Goal: Book appointment/travel/reservation

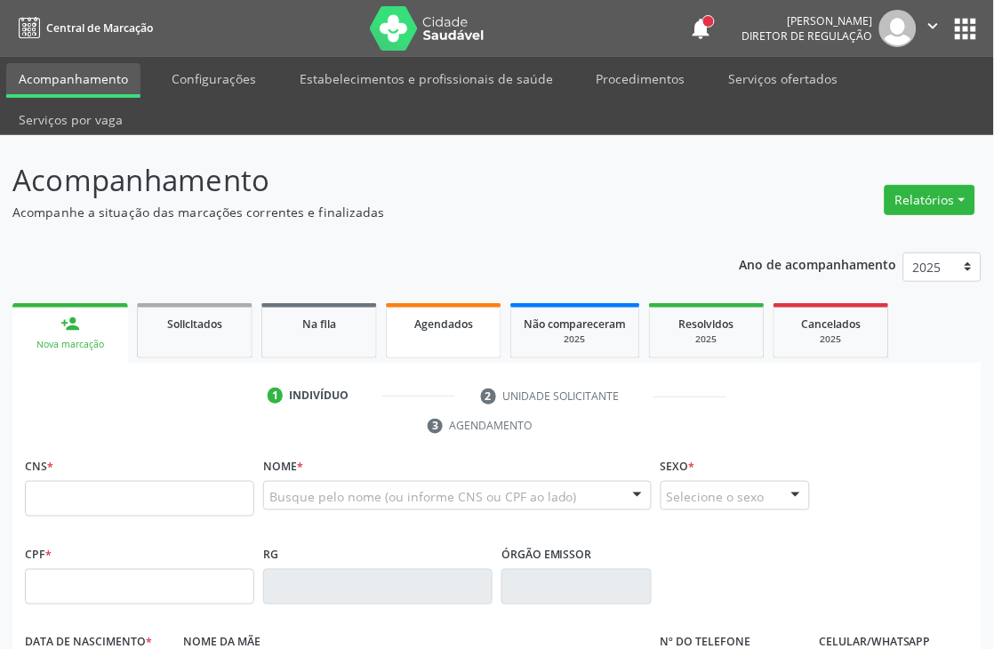
click at [427, 308] on link "Agendados" at bounding box center [444, 330] width 116 height 55
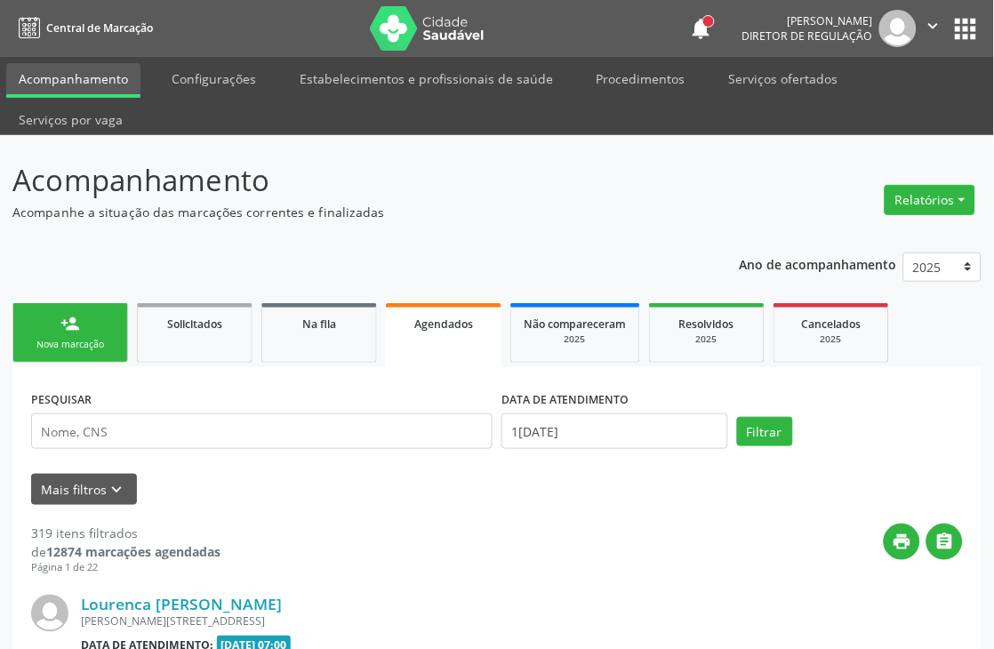
click at [571, 392] on label "DATA DE ATENDIMENTO" at bounding box center [565, 400] width 128 height 28
click at [565, 430] on input "1[DATE]" at bounding box center [614, 431] width 227 height 36
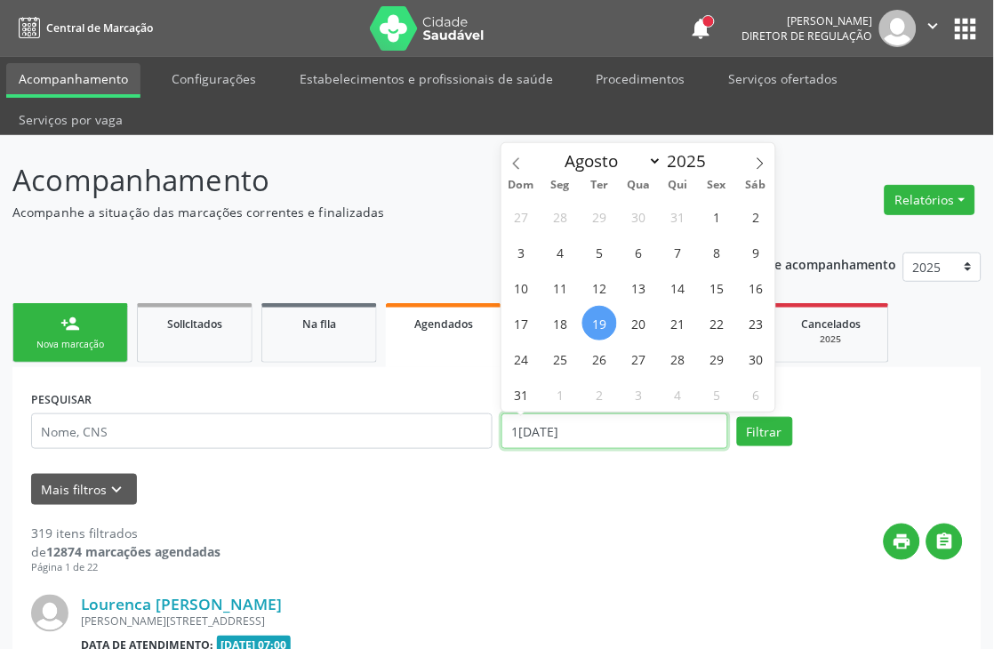
click at [587, 429] on input "1[DATE]" at bounding box center [614, 431] width 227 height 36
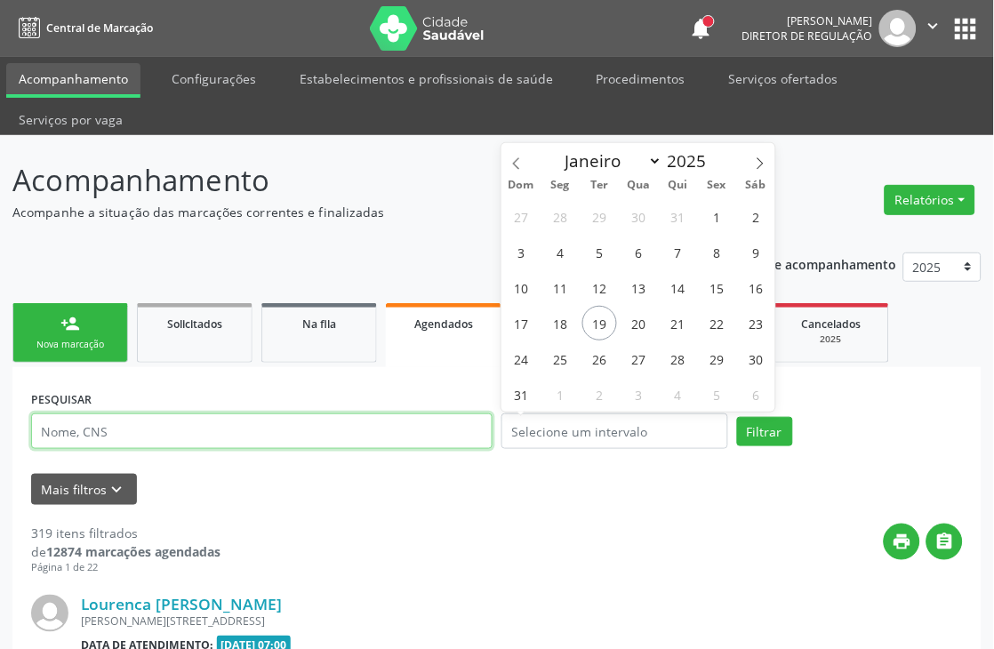
click at [327, 444] on input "text" at bounding box center [261, 431] width 461 height 36
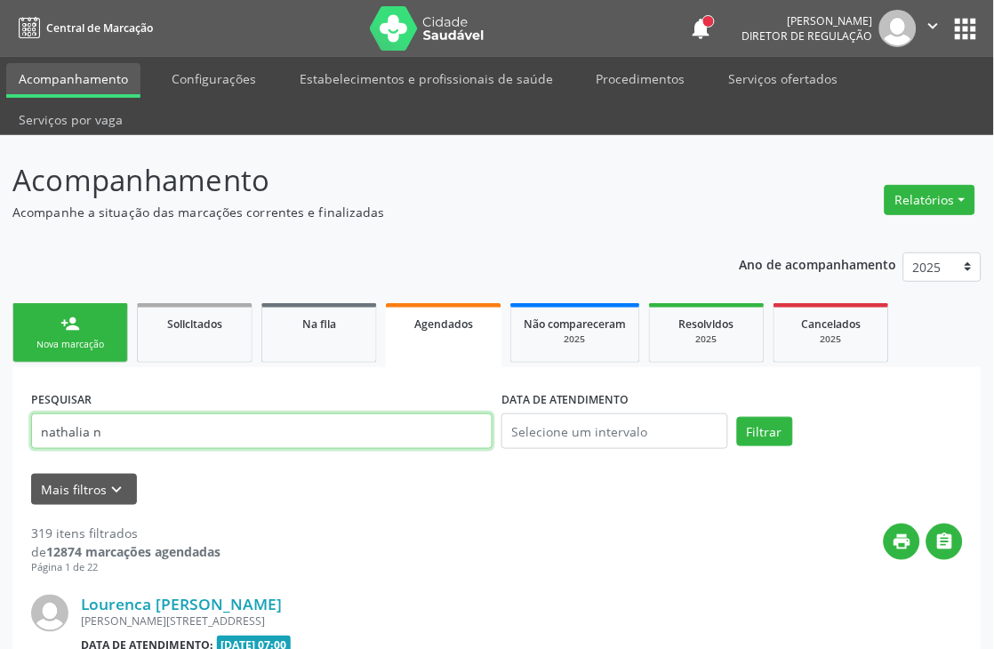
type input "nathalia n"
click at [737, 417] on button "Filtrar" at bounding box center [765, 432] width 56 height 30
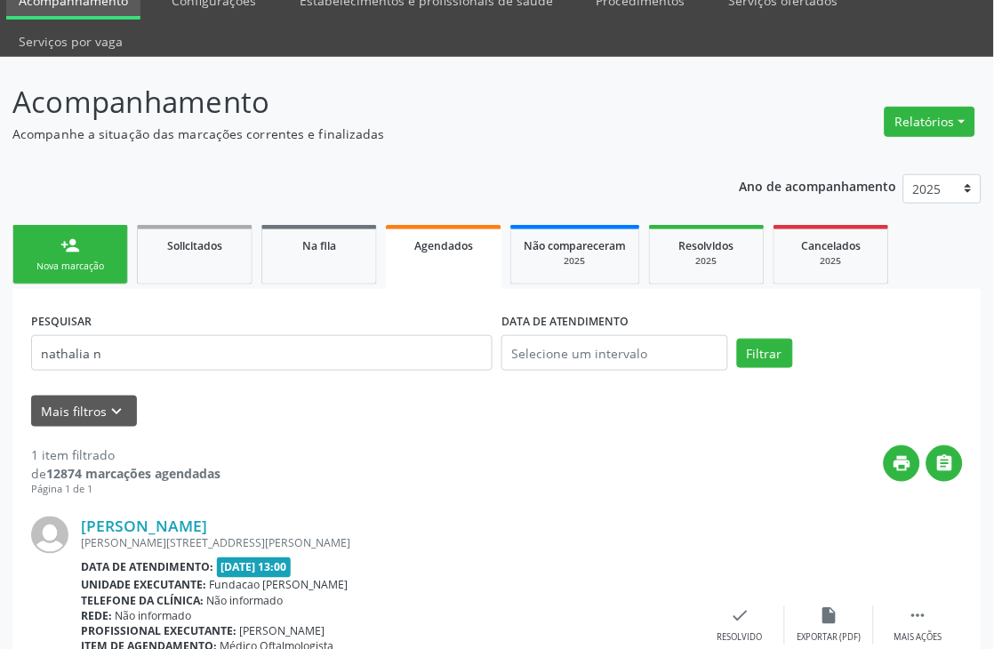
scroll to position [212, 0]
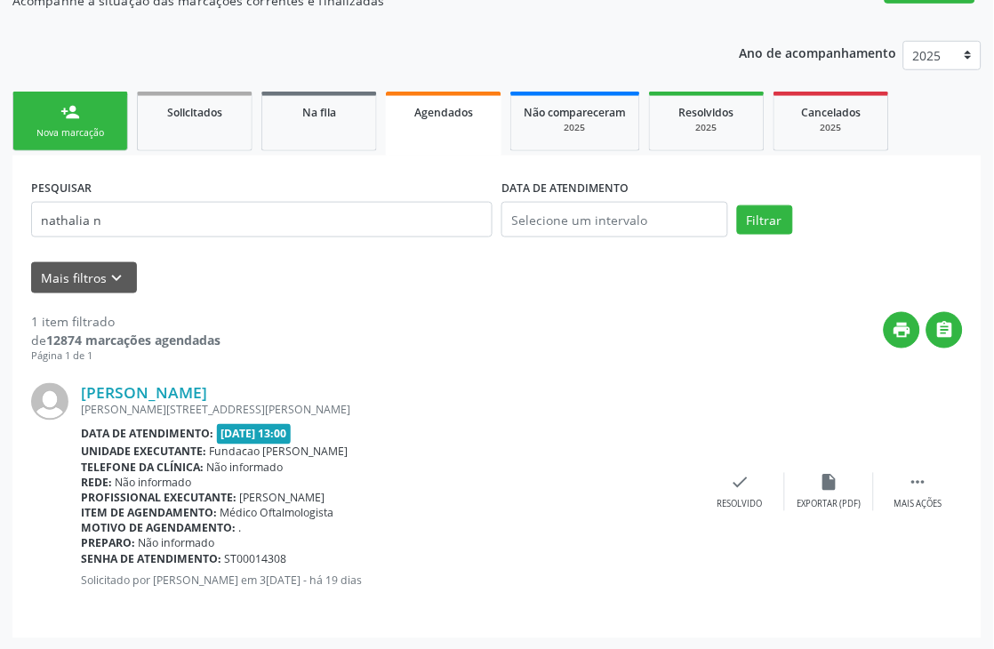
click at [82, 116] on link "person_add Nova marcação" at bounding box center [70, 122] width 116 height 60
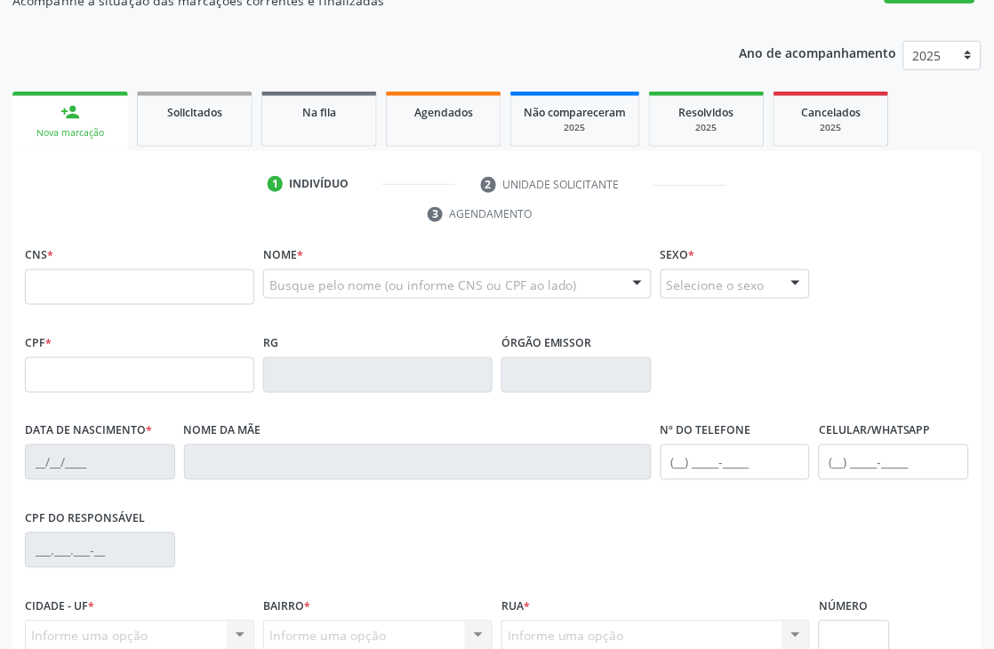
scroll to position [113, 0]
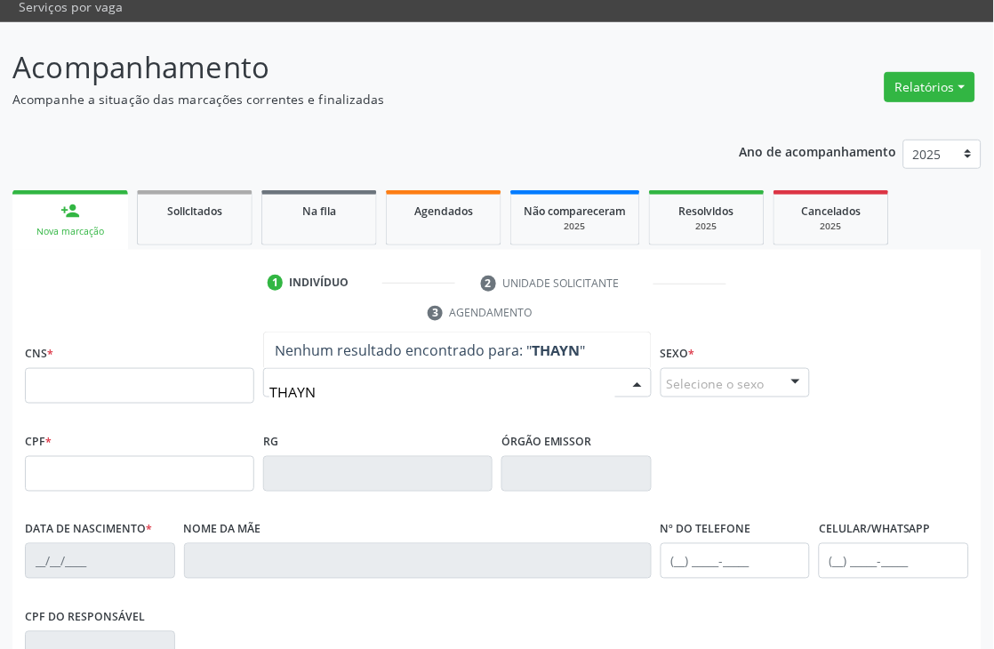
type input "THAYNN"
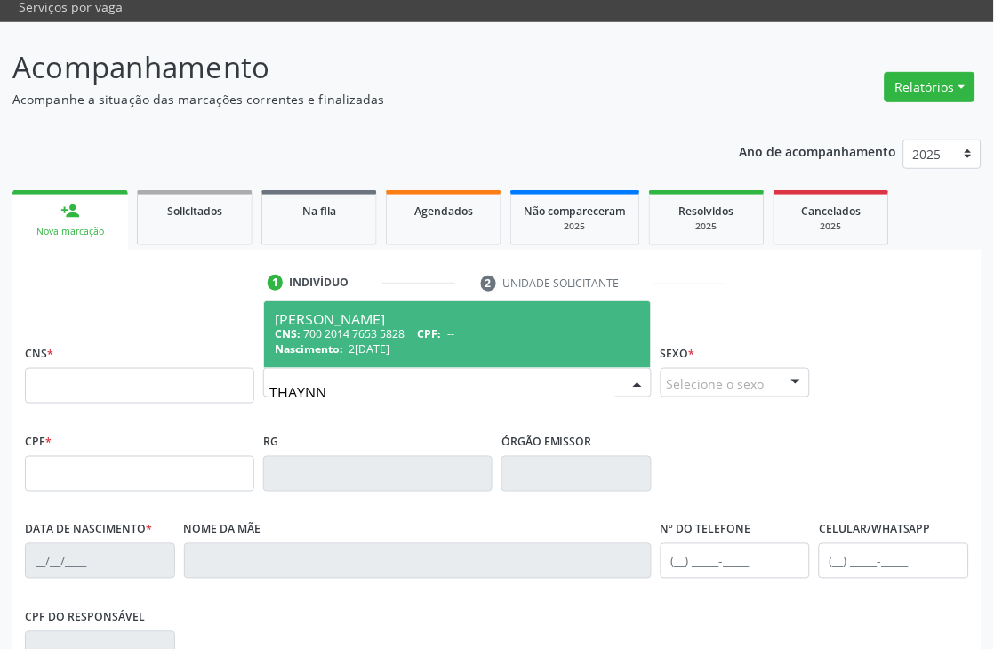
click at [348, 331] on div "CNS: 700 2014 7653 5828 CPF: --" at bounding box center [457, 333] width 365 height 15
type input "700 2014 7653 5828"
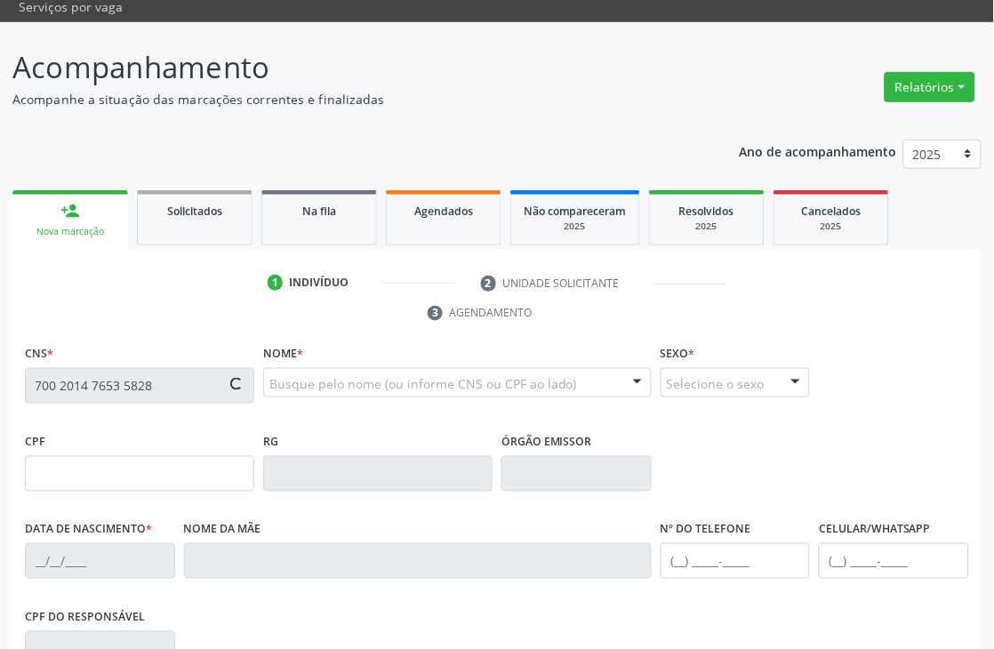
type input "2[DATE]"
type input "[PERSON_NAME]"
type input "[PHONE_NUMBER]"
type input "040.207.004-60"
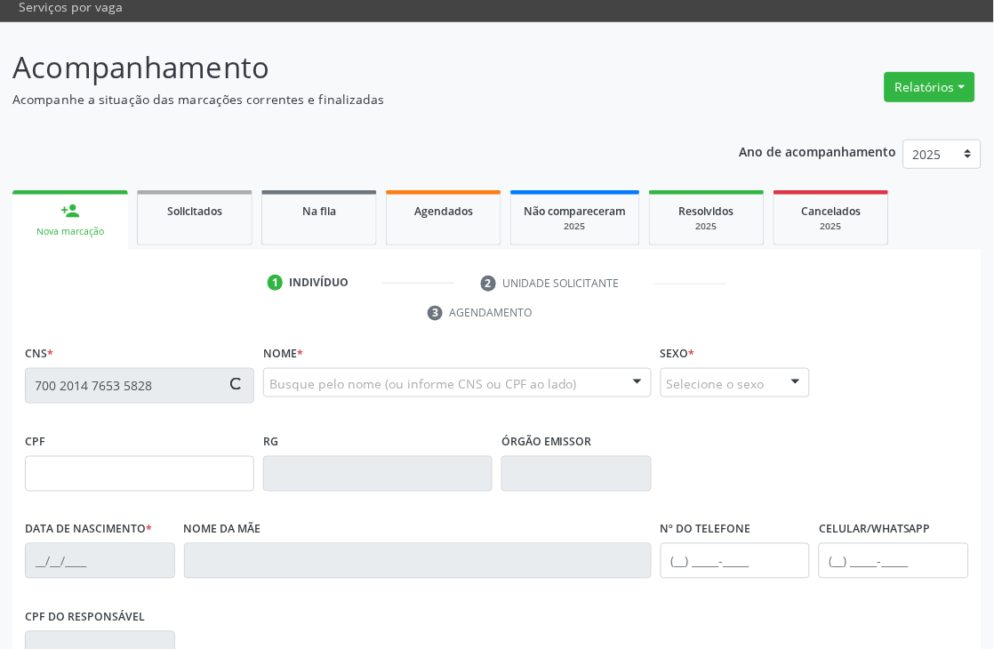
type input "367"
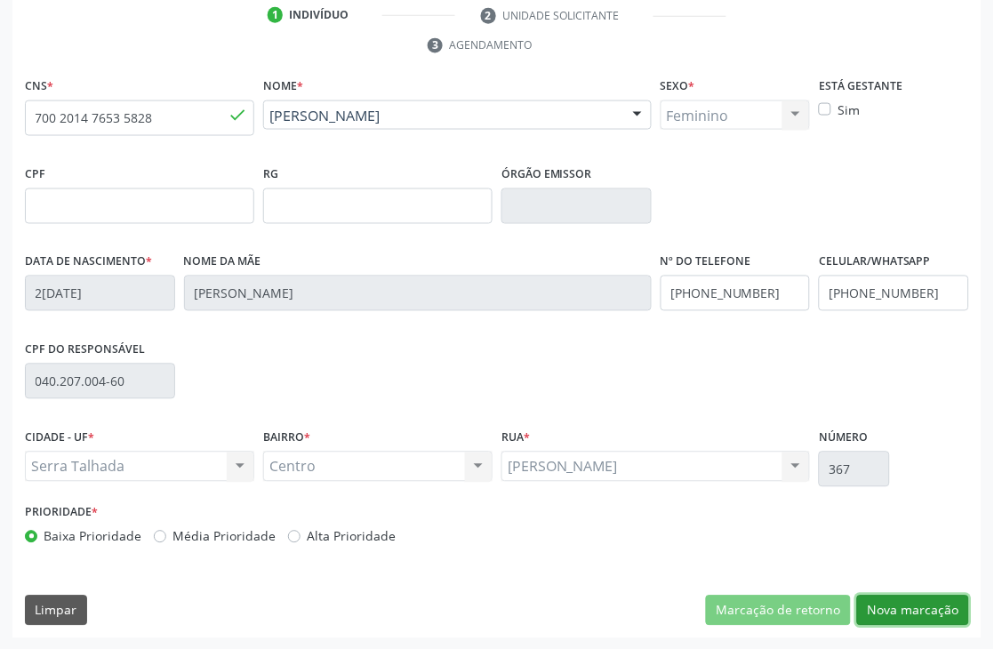
click at [893, 611] on button "Nova marcação" at bounding box center [913, 610] width 112 height 30
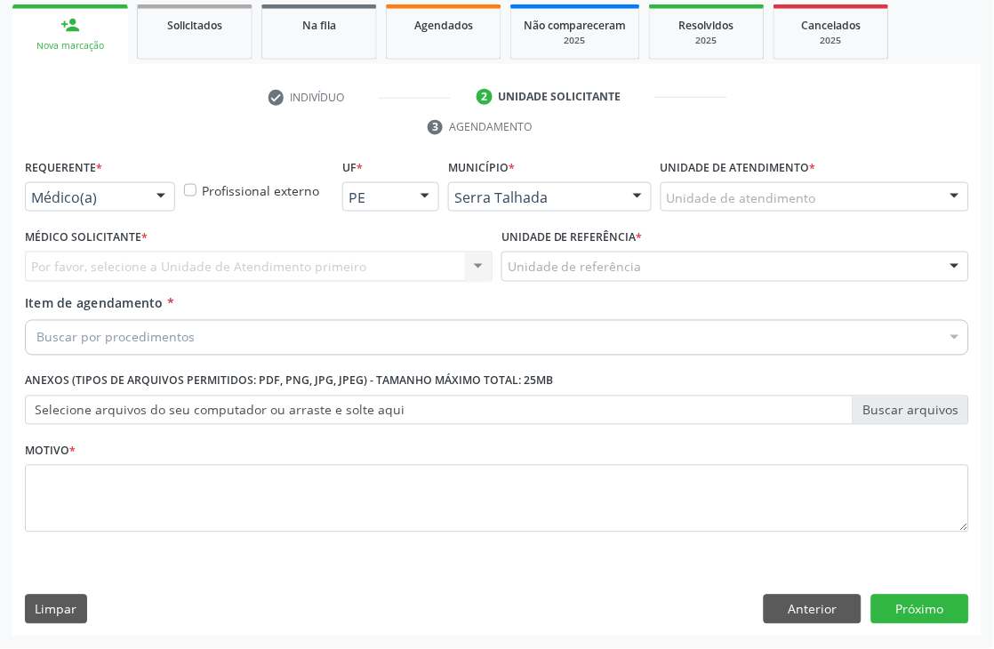
scroll to position [299, 0]
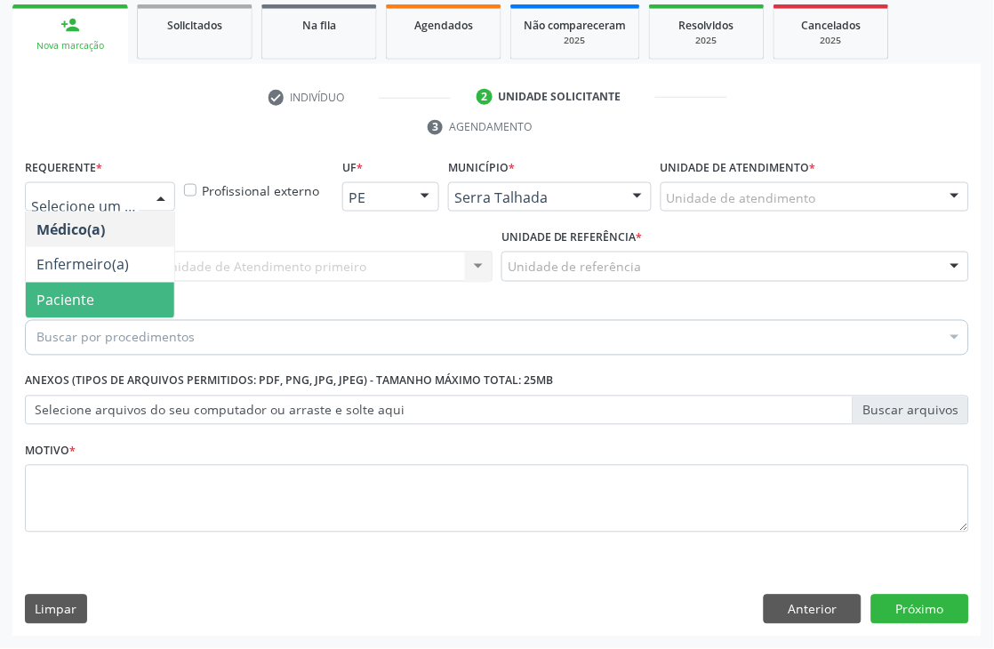
click at [104, 304] on span "Paciente" at bounding box center [100, 301] width 148 height 36
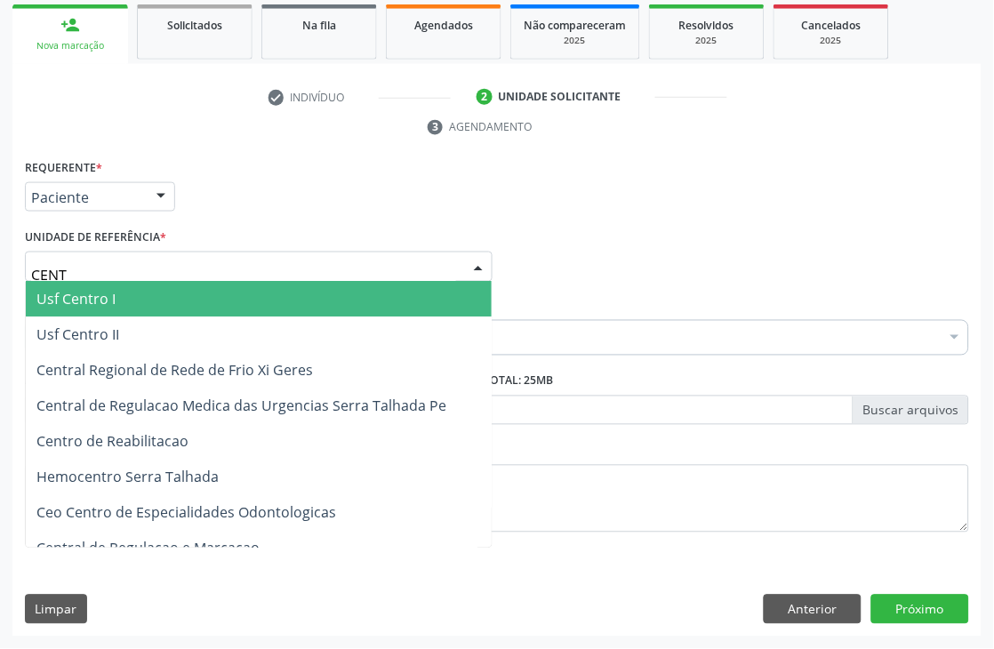
type input "CENTR"
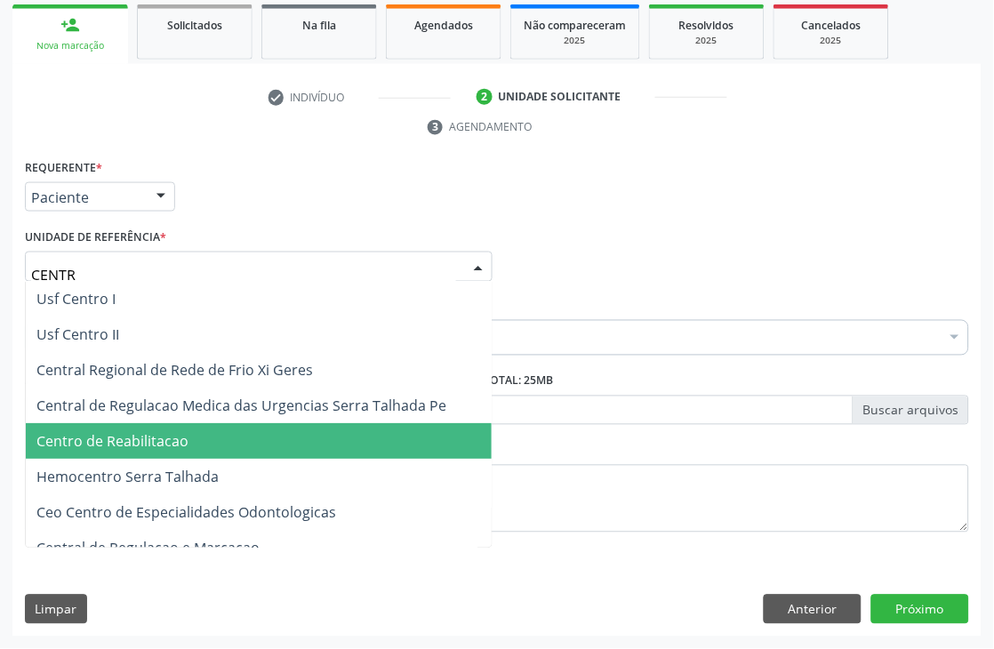
click at [147, 447] on span "Centro de Reabilitacao" at bounding box center [112, 442] width 152 height 20
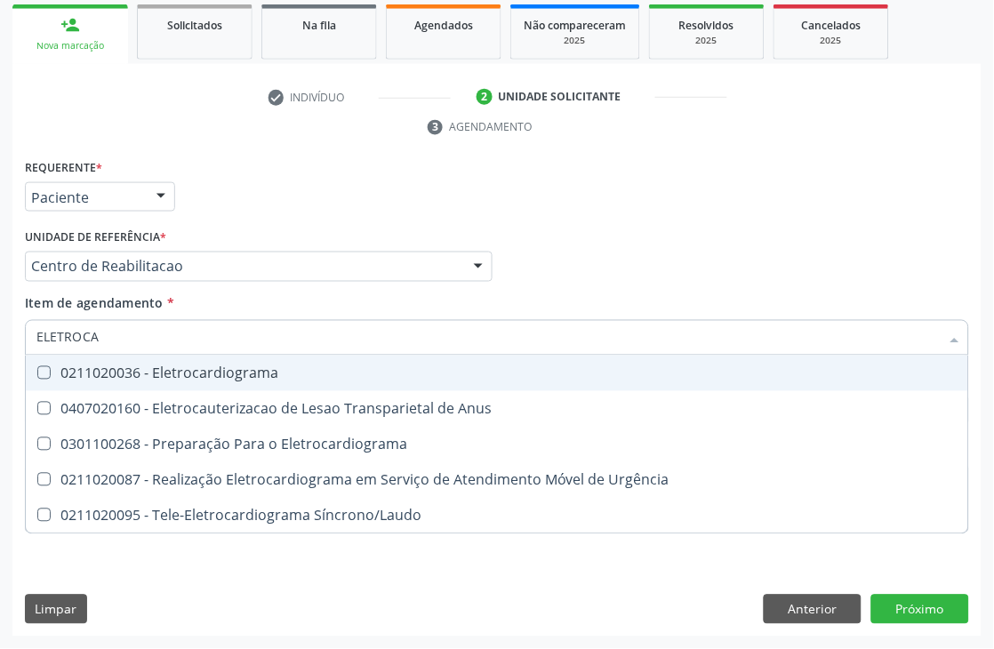
type input "ELETROCAR"
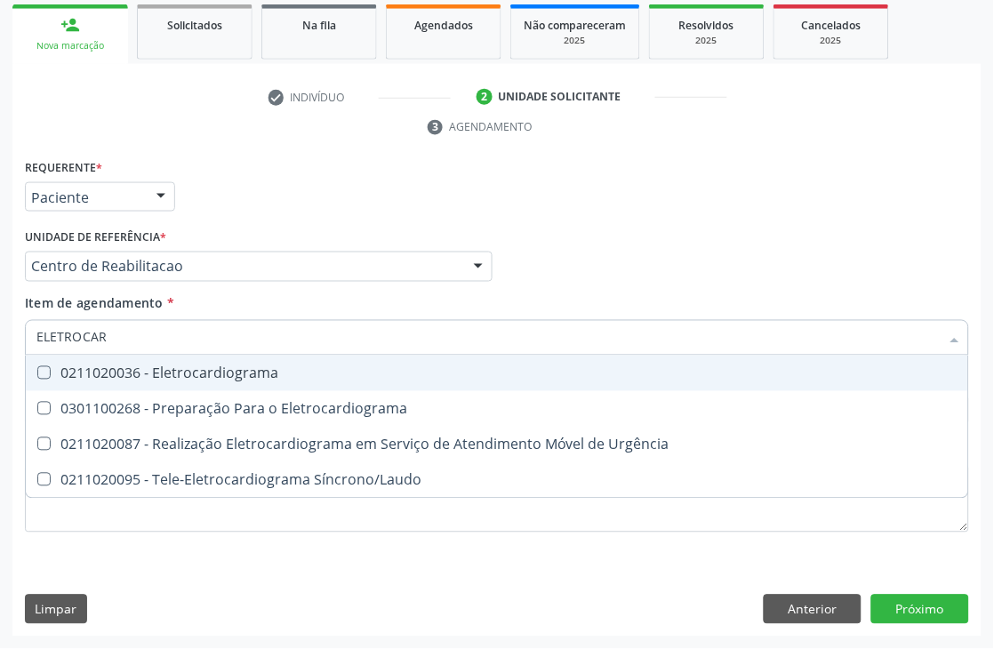
click at [174, 371] on div "0211020036 - Eletrocardiograma" at bounding box center [496, 373] width 921 height 14
checkbox Eletrocardiograma "true"
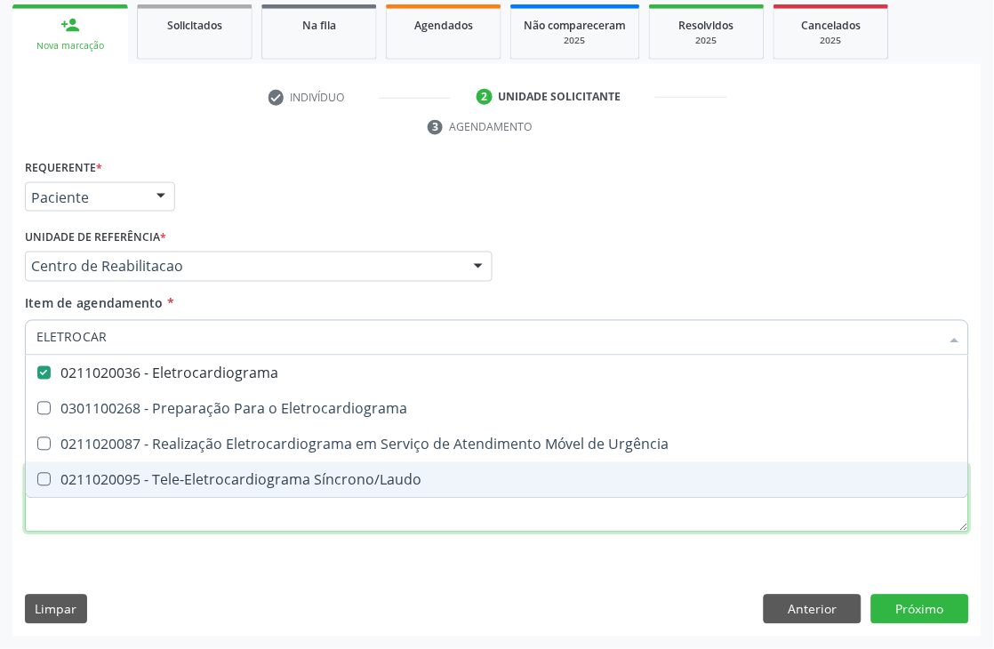
click at [156, 519] on div "Requerente * Paciente Médico(a) Enfermeiro(a) Paciente Nenhum resultado encontr…" at bounding box center [497, 356] width 944 height 403
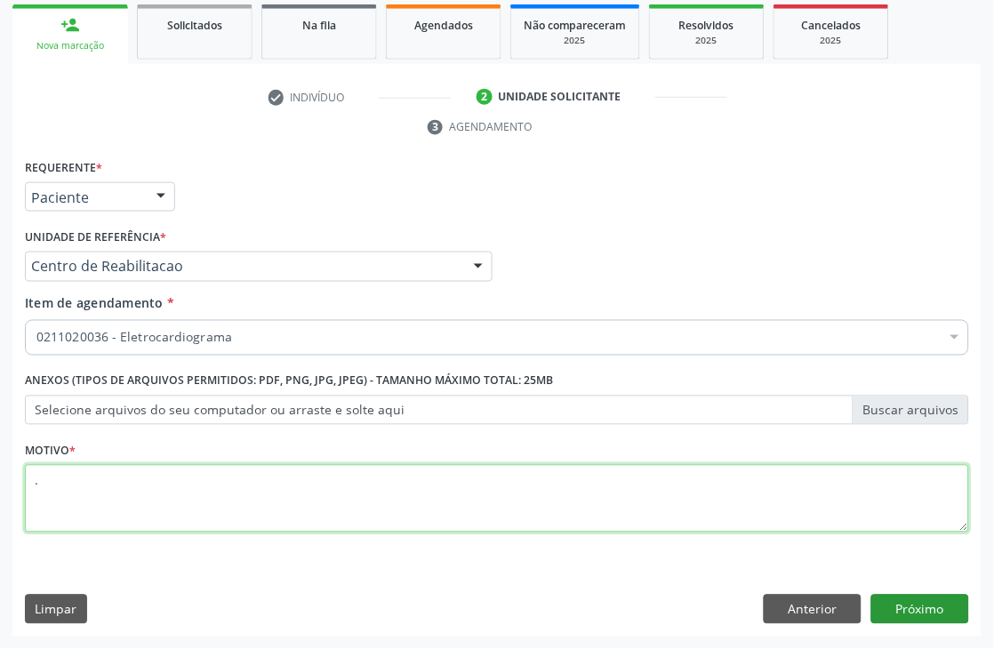
type textarea "."
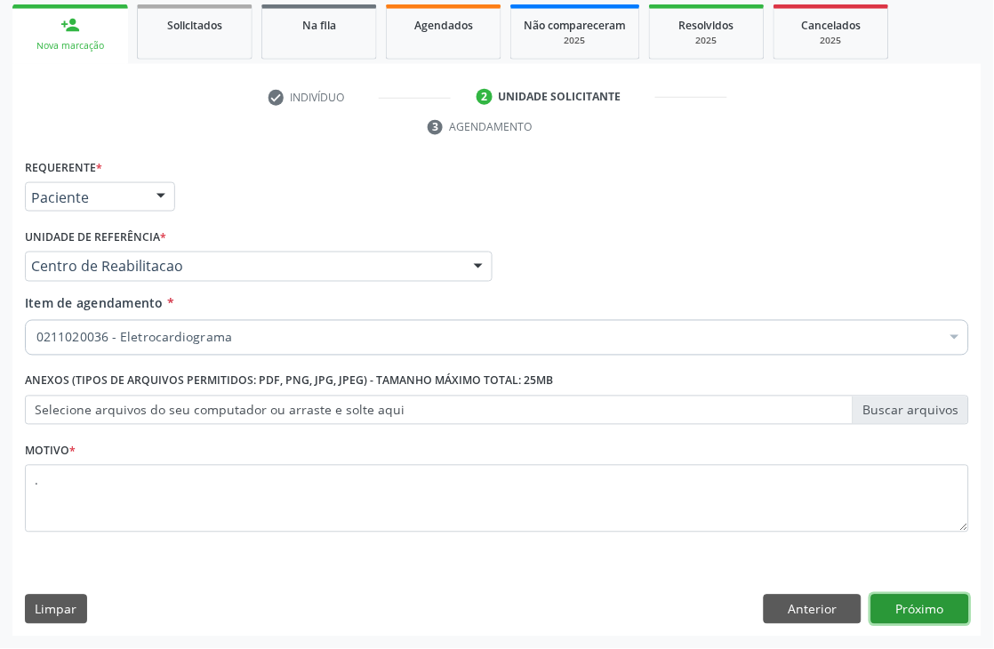
click at [903, 604] on button "Próximo" at bounding box center [920, 610] width 98 height 30
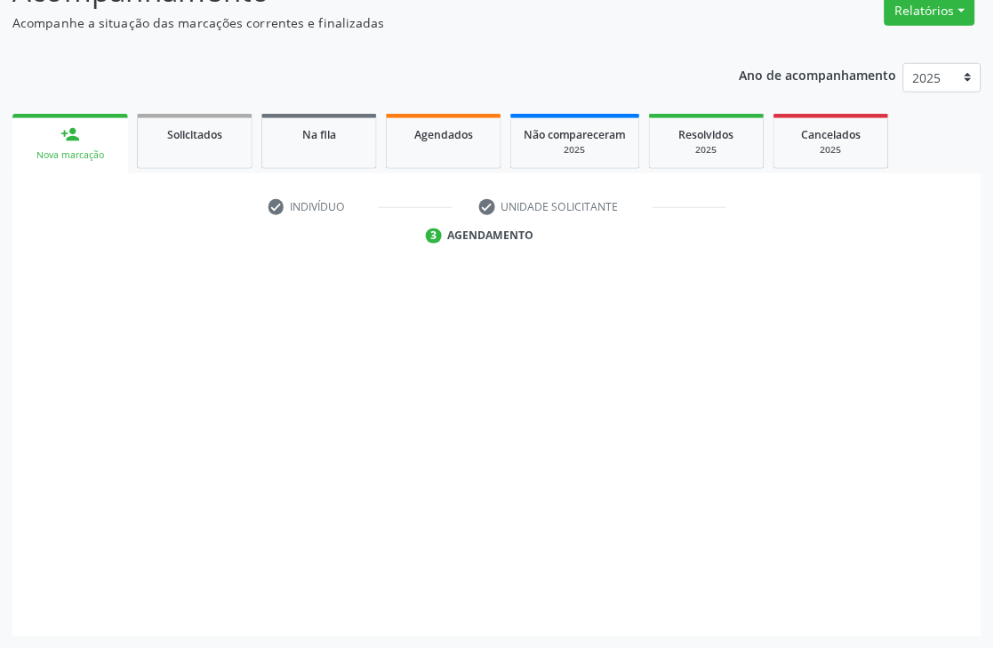
scroll to position [189, 0]
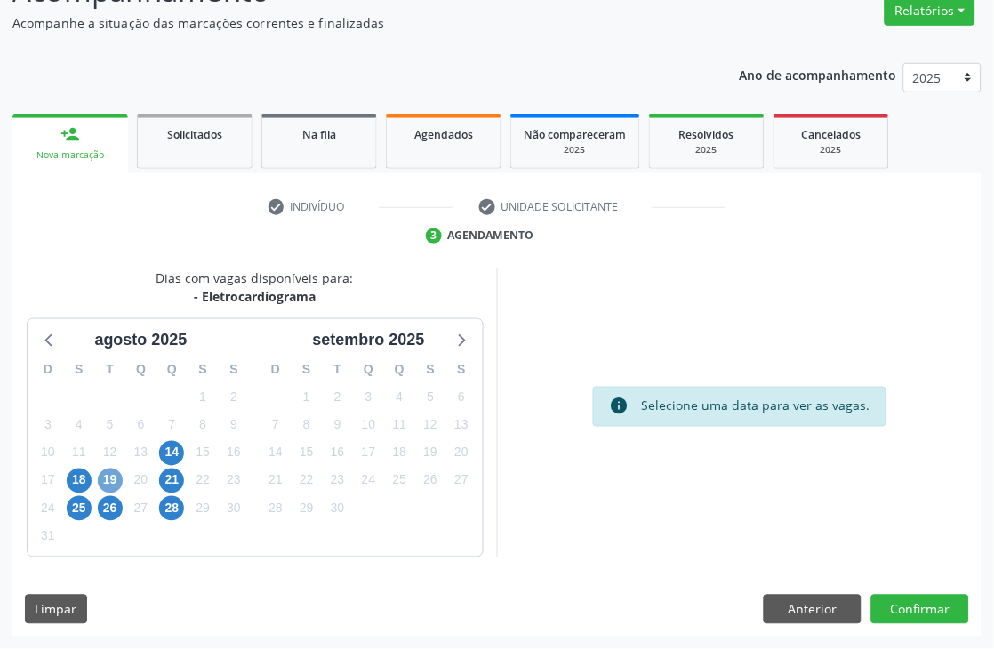
click at [121, 483] on span "19" at bounding box center [110, 480] width 25 height 25
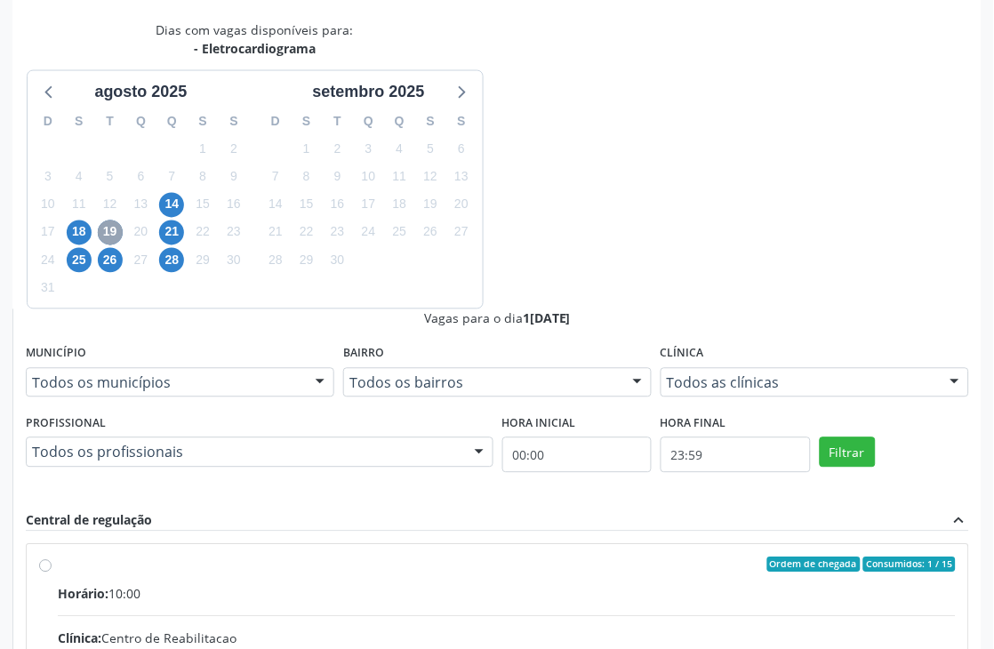
scroll to position [456, 0]
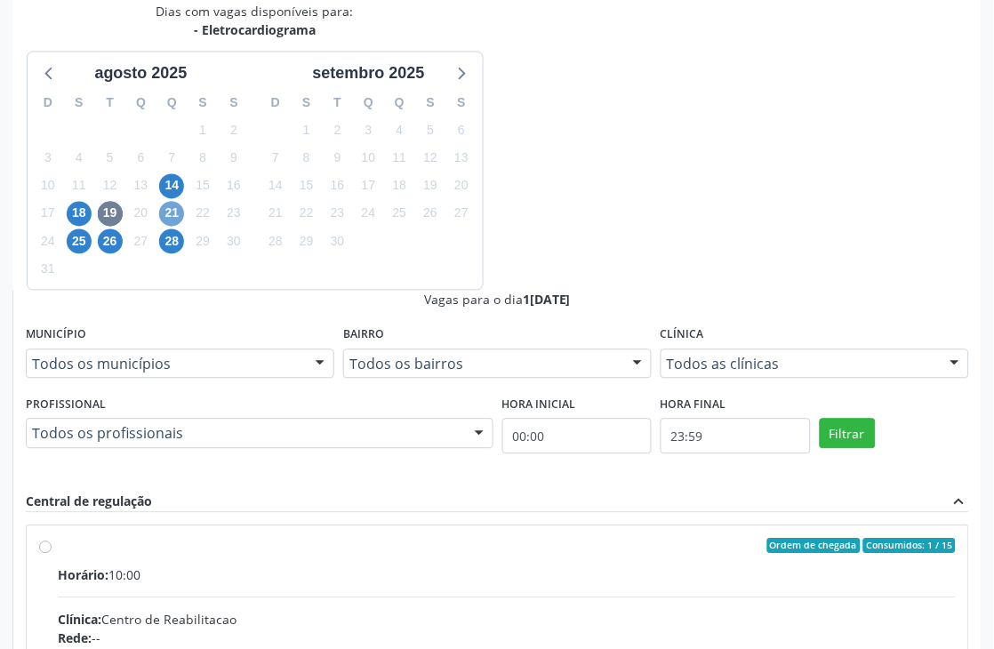
click at [161, 208] on span "21" at bounding box center [171, 214] width 25 height 25
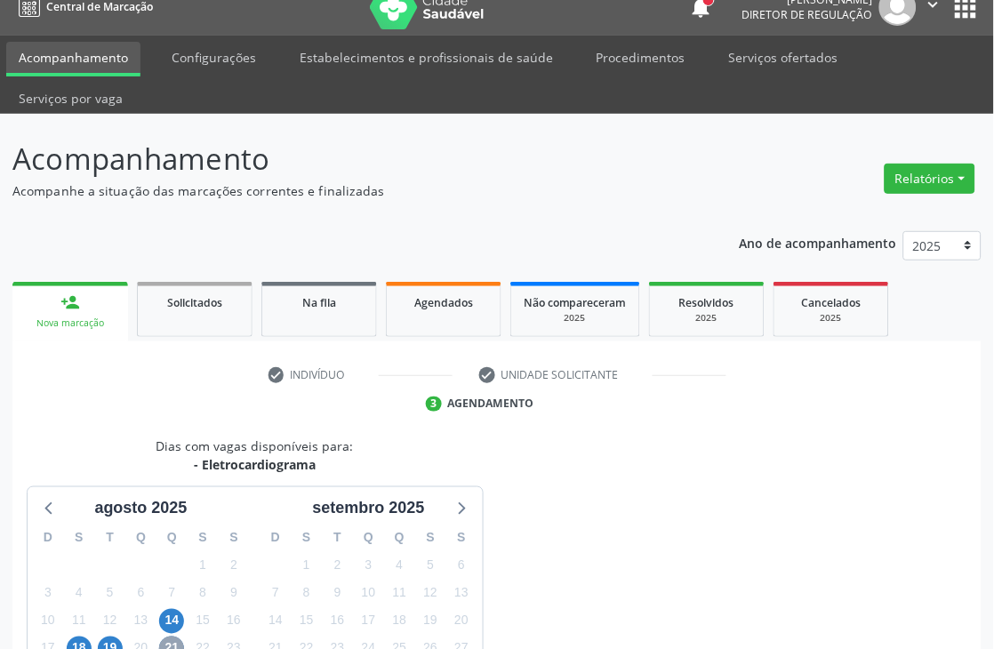
scroll to position [0, 0]
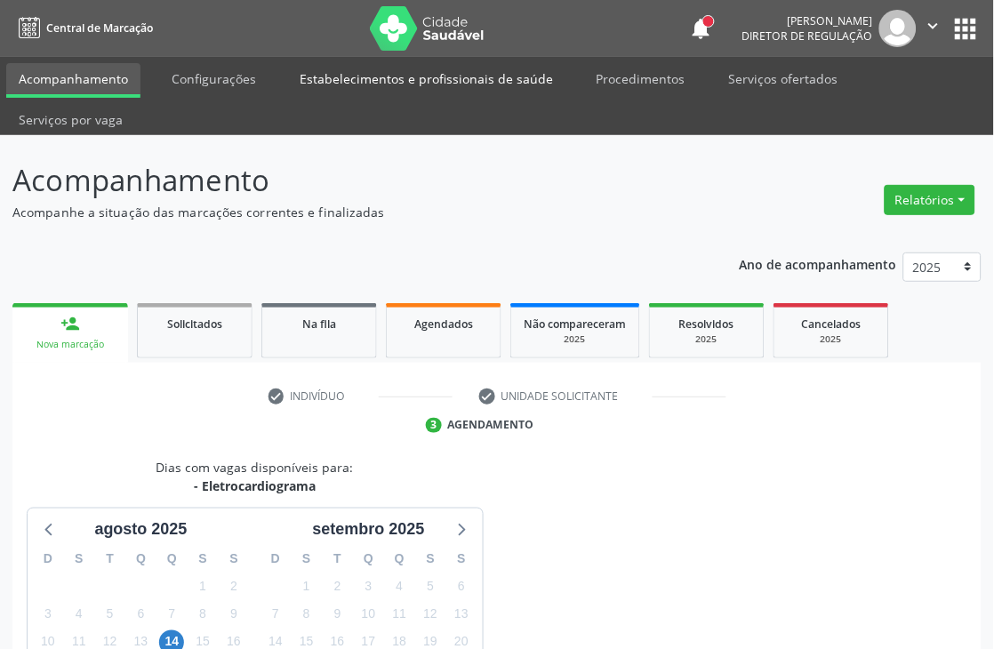
click at [324, 72] on link "Estabelecimentos e profissionais de saúde" at bounding box center [426, 78] width 278 height 31
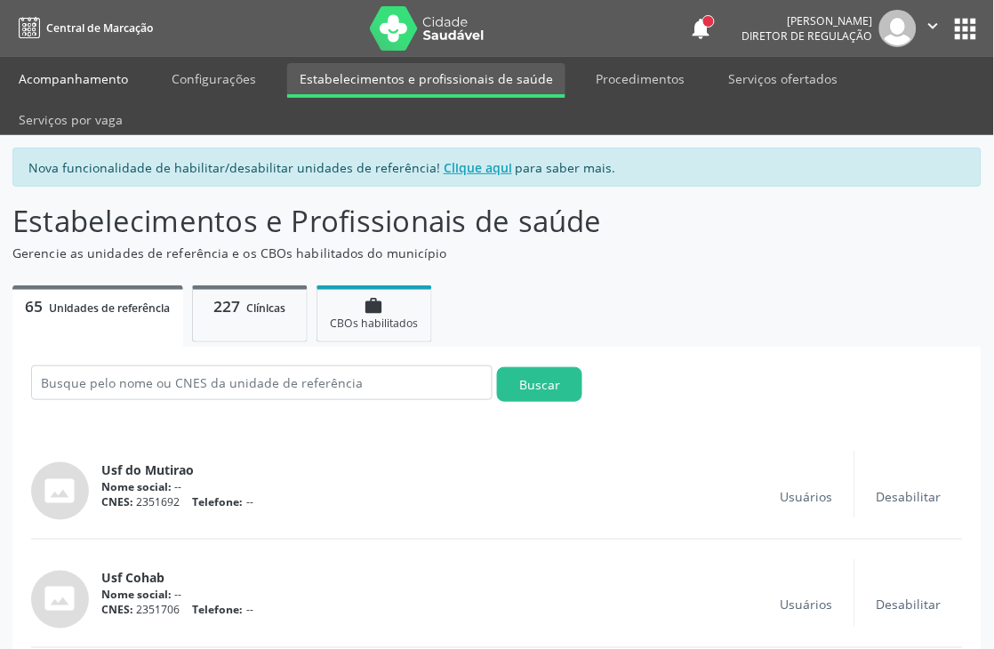
click at [92, 85] on link "Acompanhamento" at bounding box center [73, 78] width 134 height 31
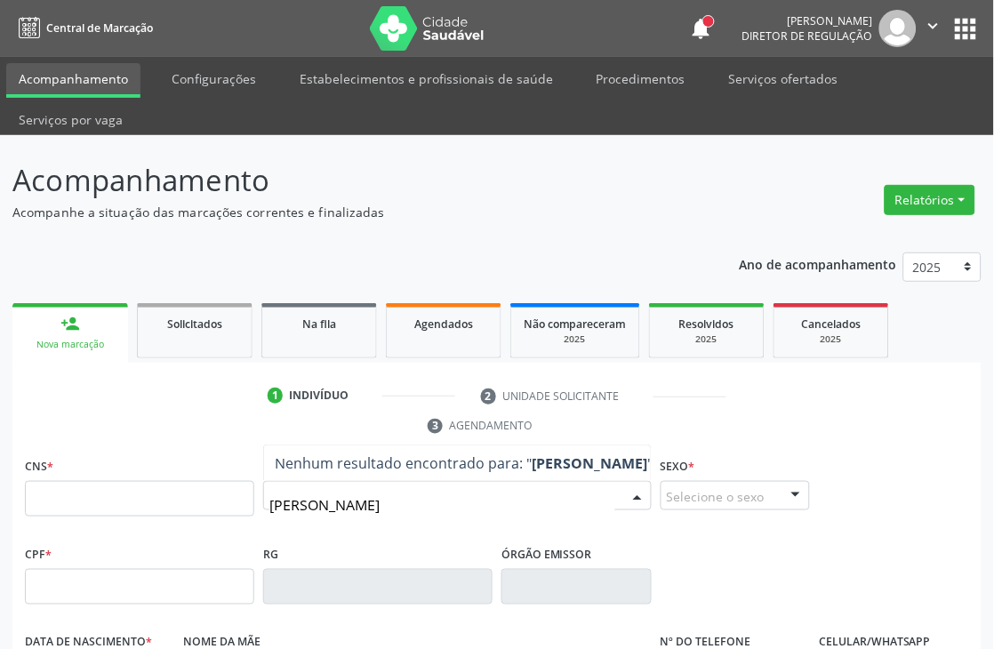
type input "[PERSON_NAME]"
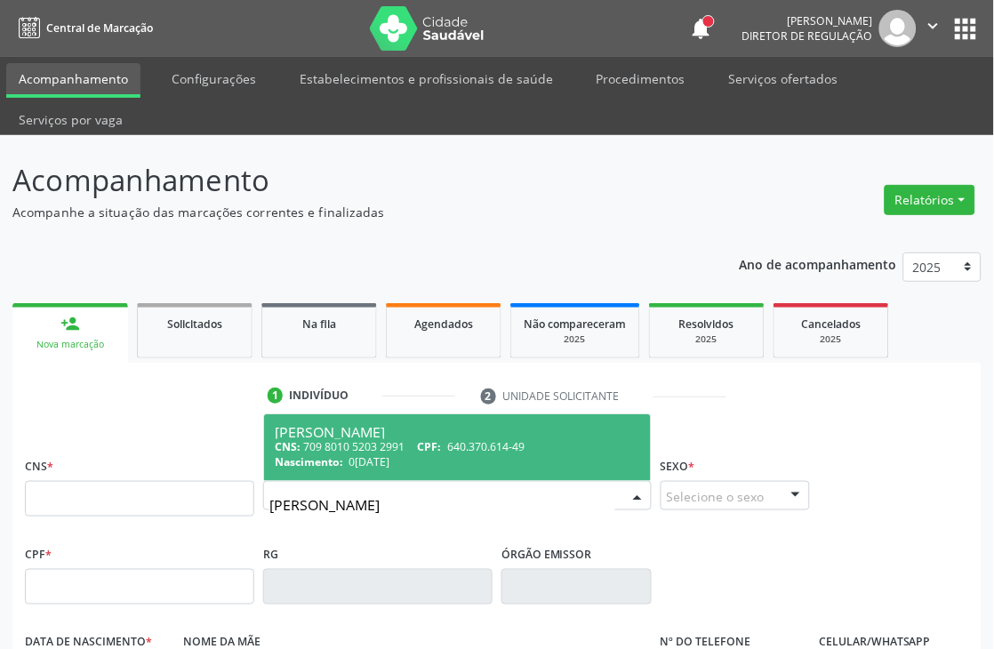
click at [390, 456] on span "0[DATE]" at bounding box center [369, 461] width 41 height 15
type input "709 8010 5203 2991"
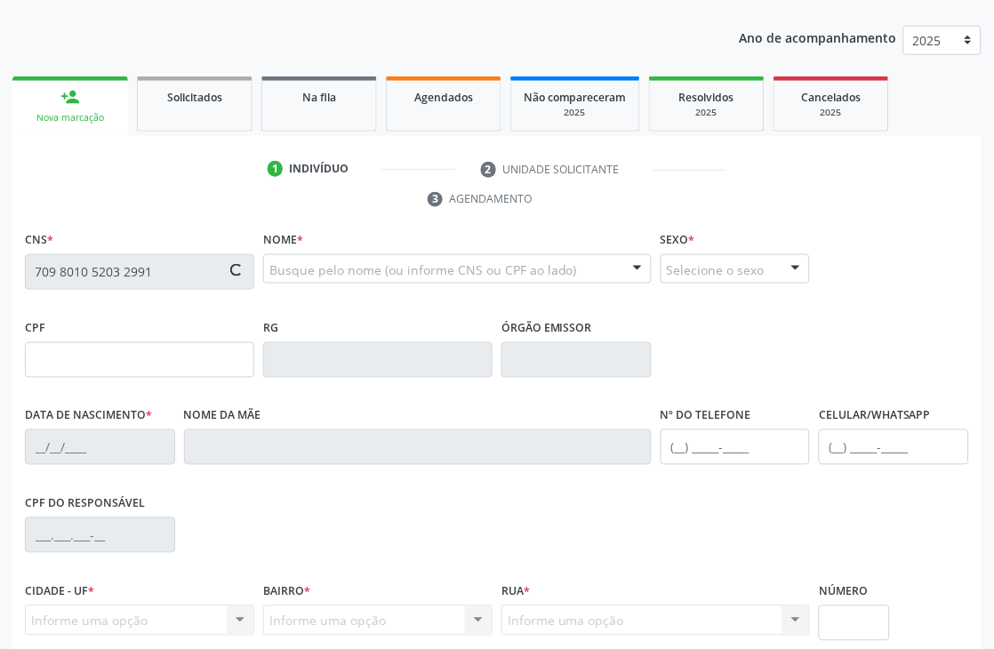
scroll to position [380, 0]
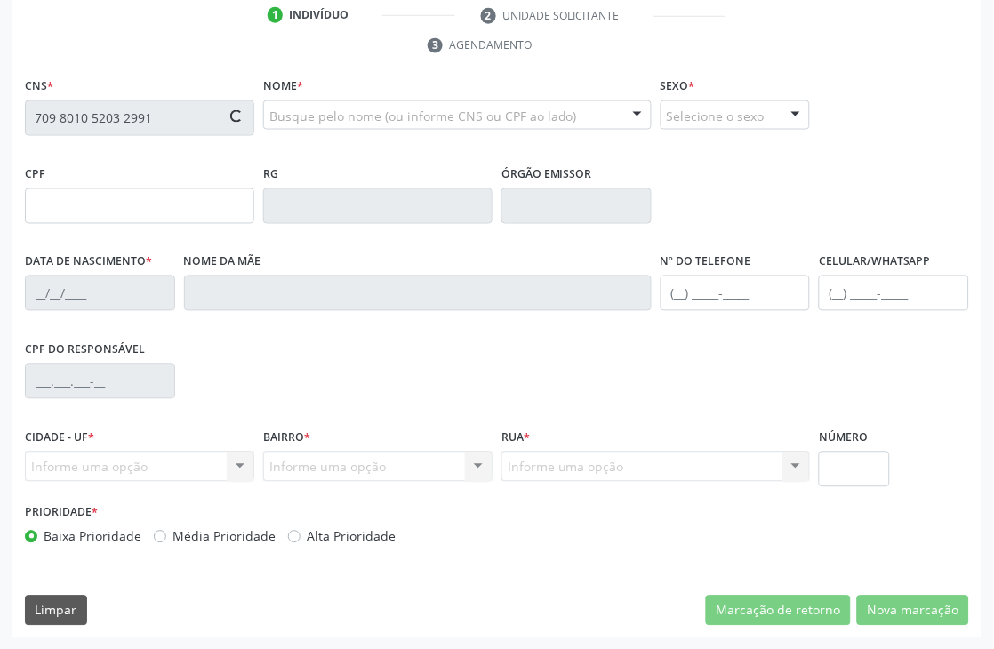
type input "640.370.614-49"
type input "0[DATE]"
type input "[PERSON_NAME]"
type input "[PHONE_NUMBER]"
type input "1259"
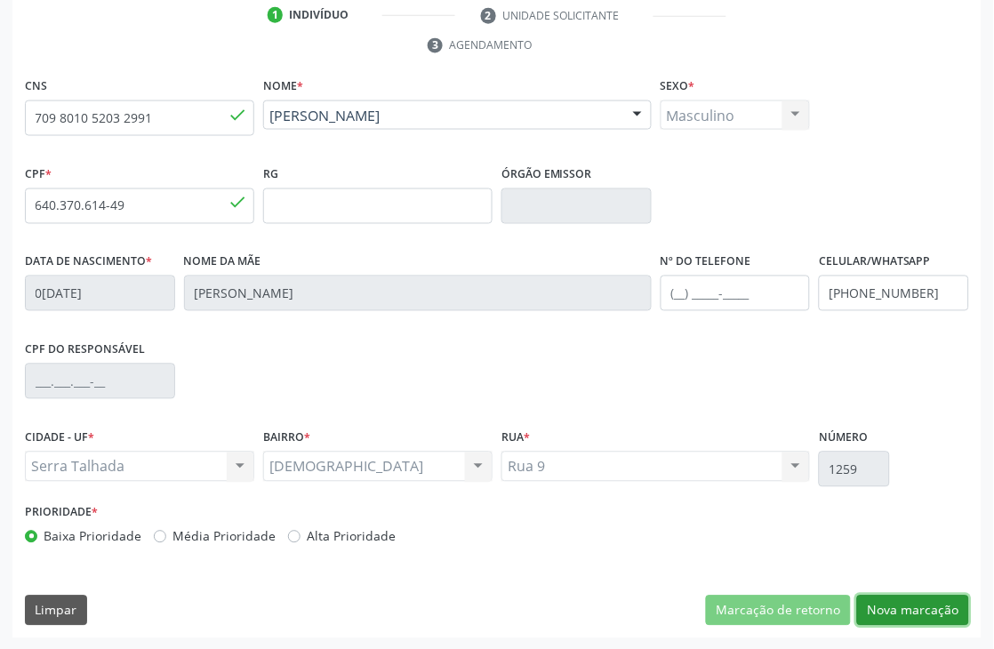
click at [923, 603] on button "Nova marcação" at bounding box center [913, 610] width 112 height 30
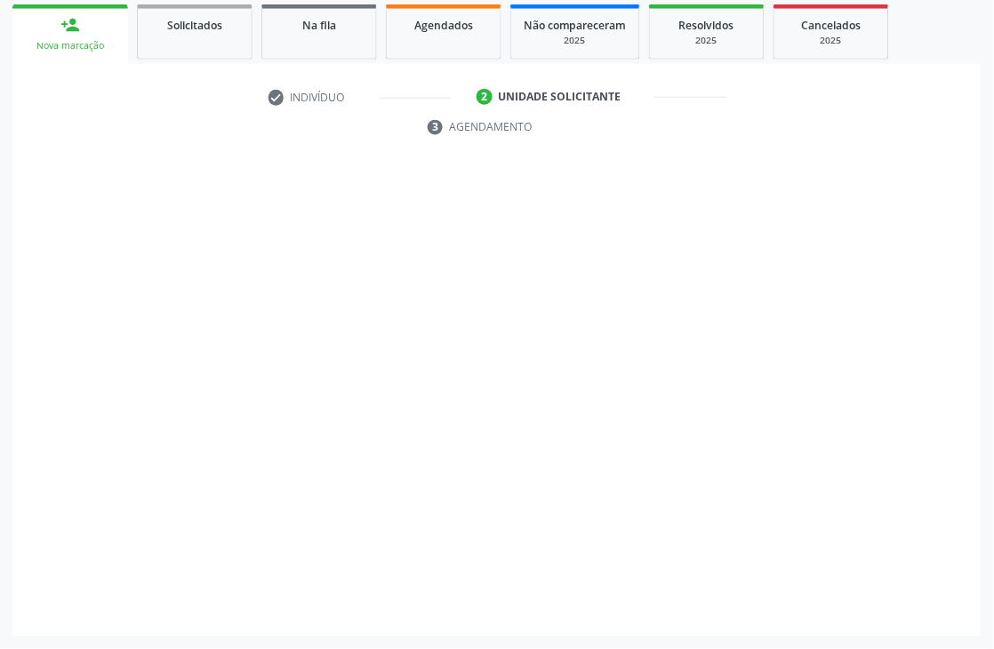
scroll to position [299, 0]
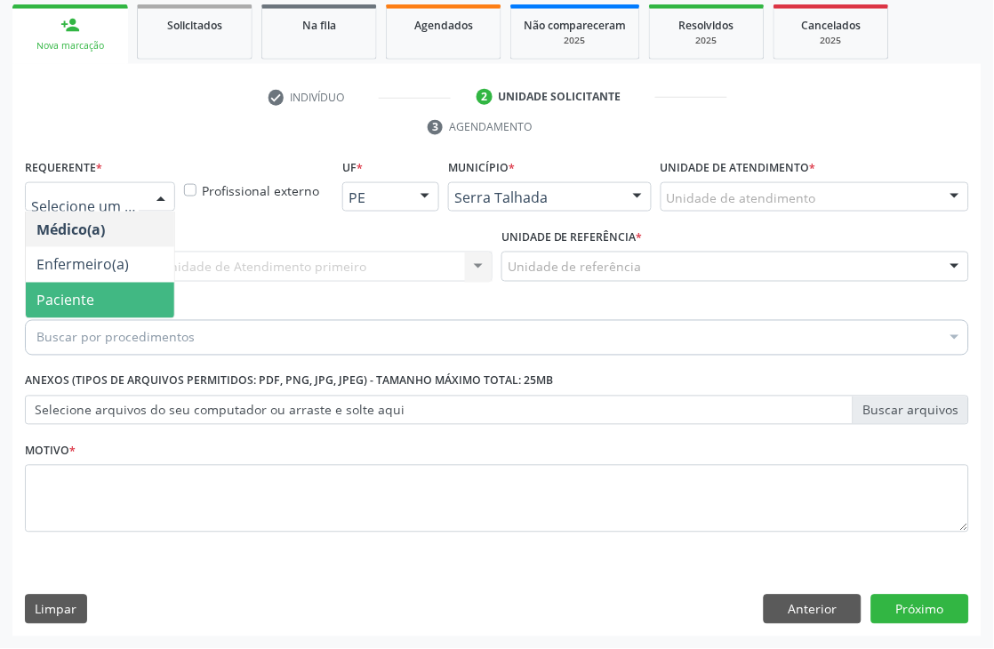
click at [82, 300] on span "Paciente" at bounding box center [65, 301] width 58 height 20
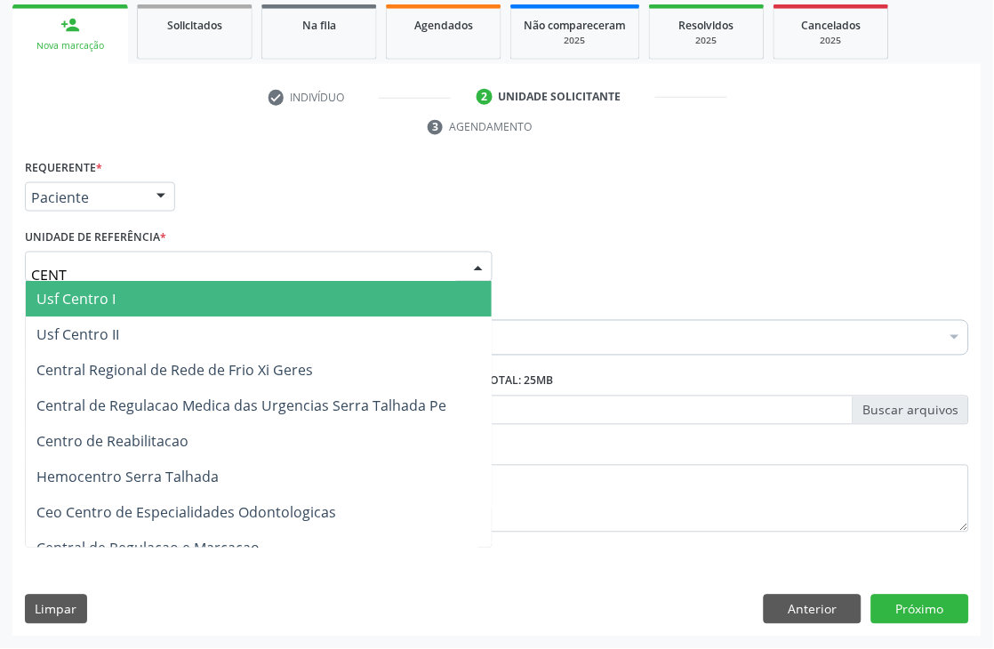
type input "CENTR"
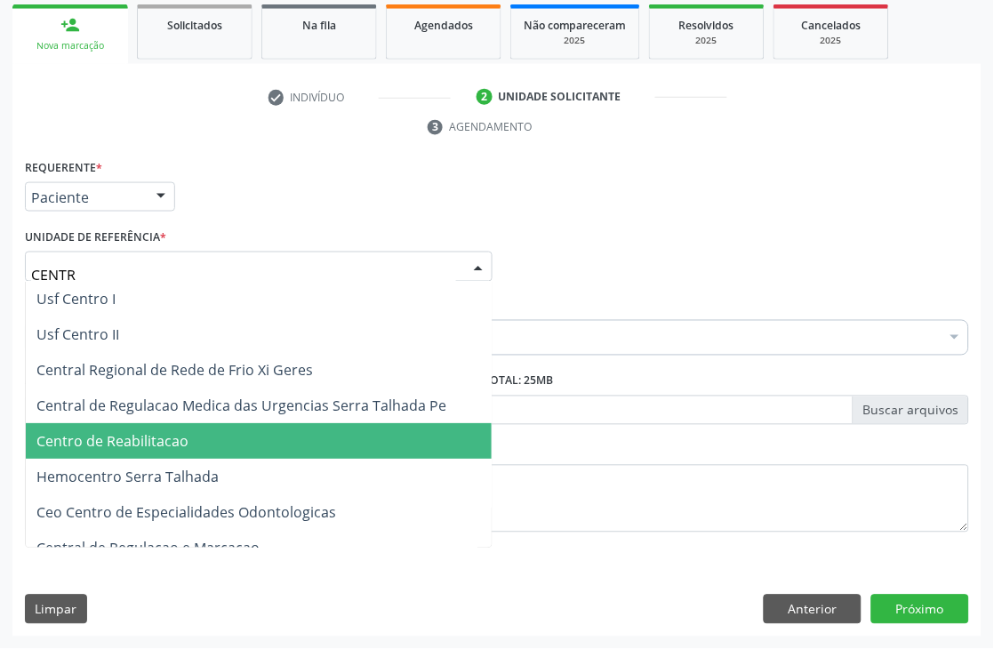
click at [224, 442] on span "Centro de Reabilitacao" at bounding box center [259, 442] width 466 height 36
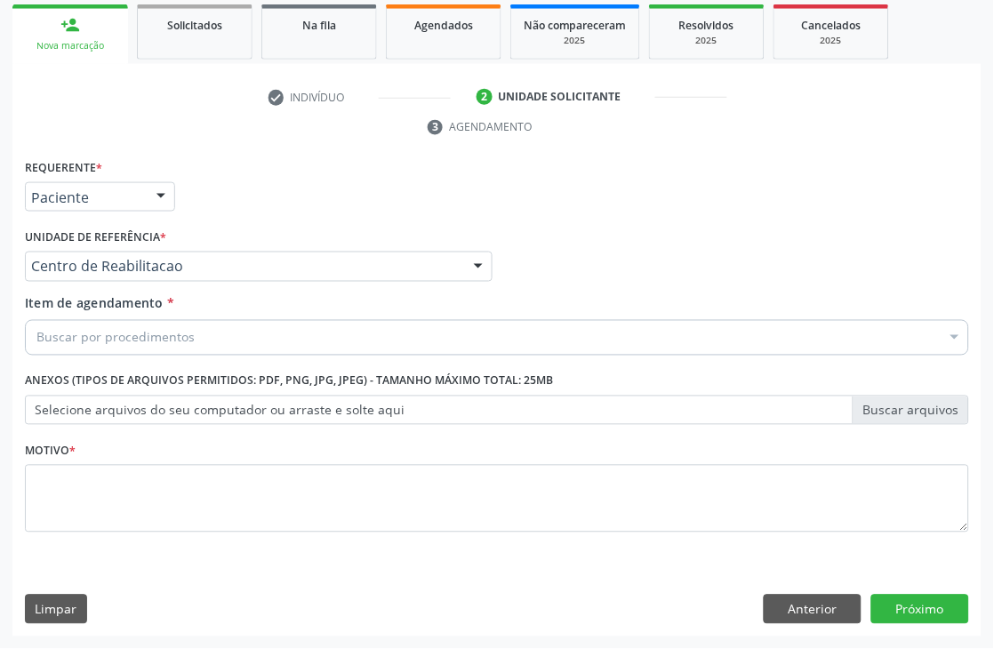
click at [226, 332] on div "Buscar por procedimentos" at bounding box center [497, 338] width 944 height 36
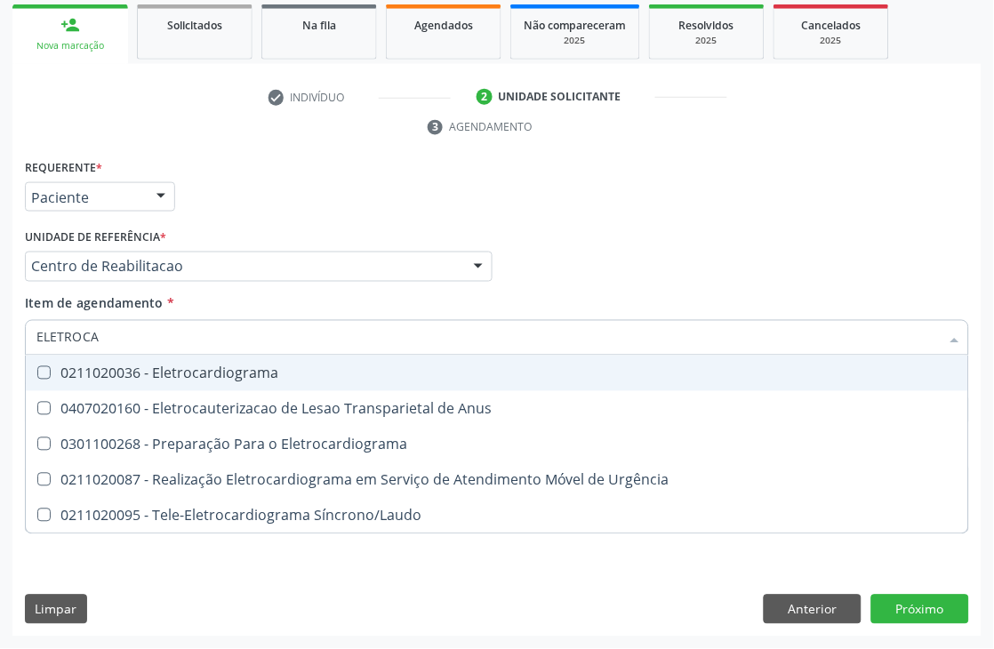
type input "ELETROCAR"
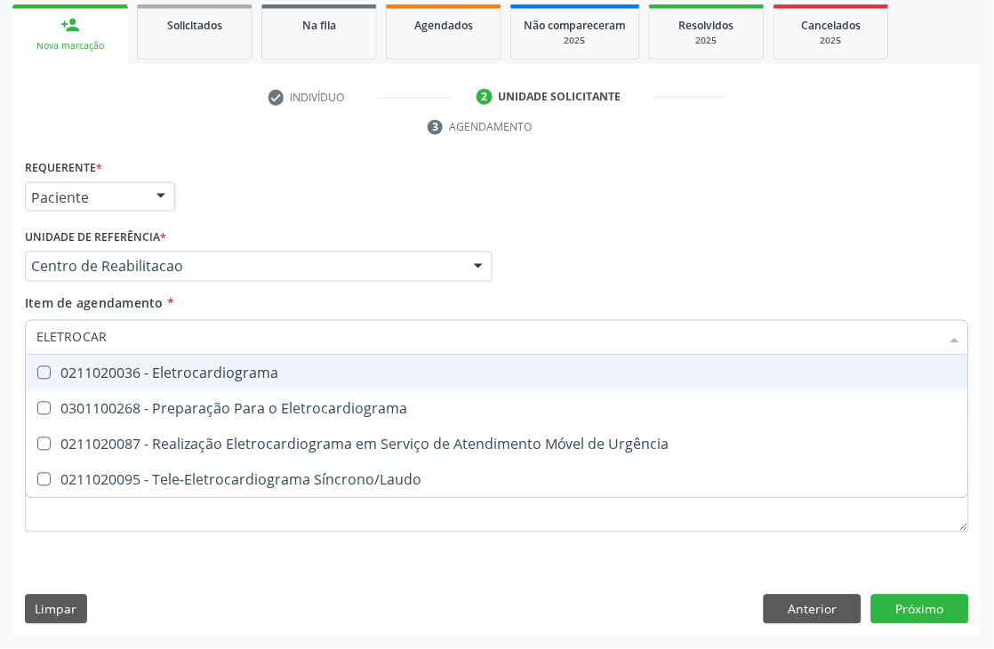
click at [229, 376] on div "0211020036 - Eletrocardiograma" at bounding box center [496, 373] width 921 height 14
checkbox Eletrocardiograma "true"
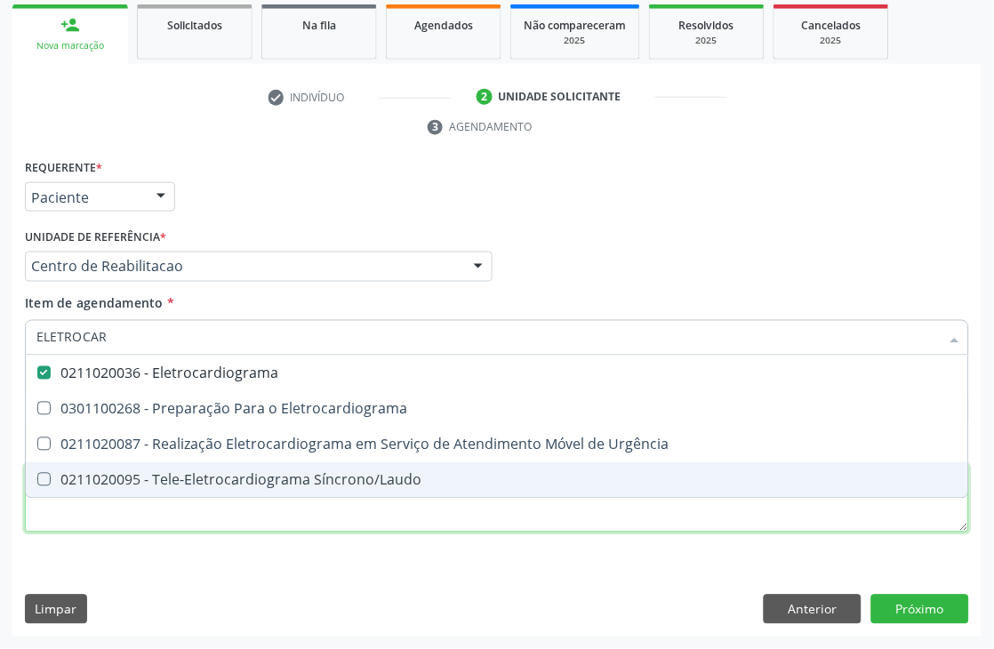
click at [40, 525] on div "Requerente * Paciente Médico(a) Enfermeiro(a) Paciente Nenhum resultado encontr…" at bounding box center [497, 356] width 944 height 403
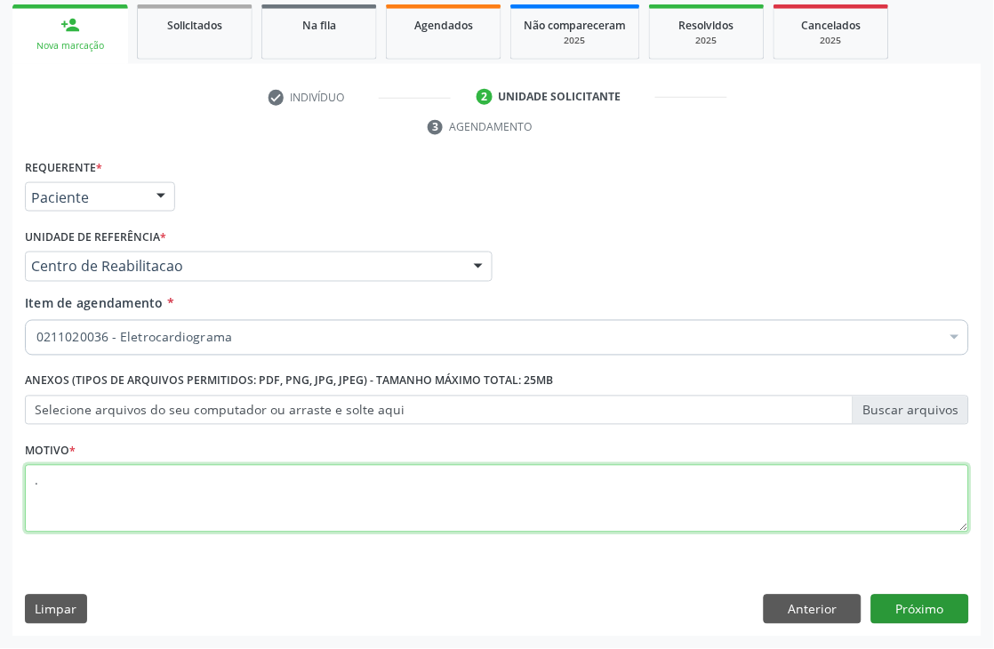
type textarea "."
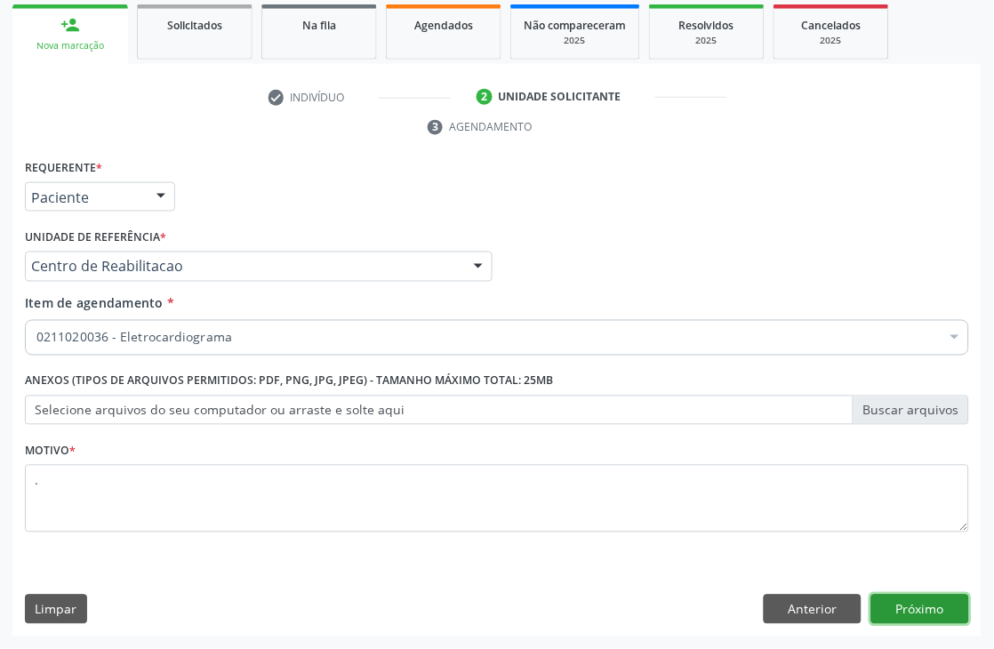
click at [946, 598] on button "Próximo" at bounding box center [920, 610] width 98 height 30
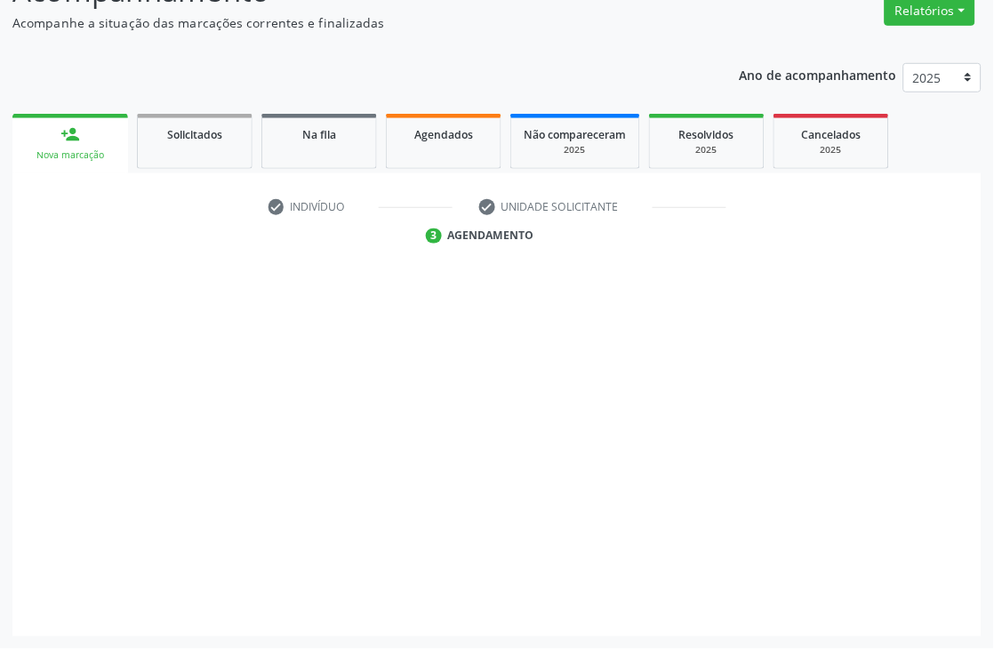
scroll to position [189, 0]
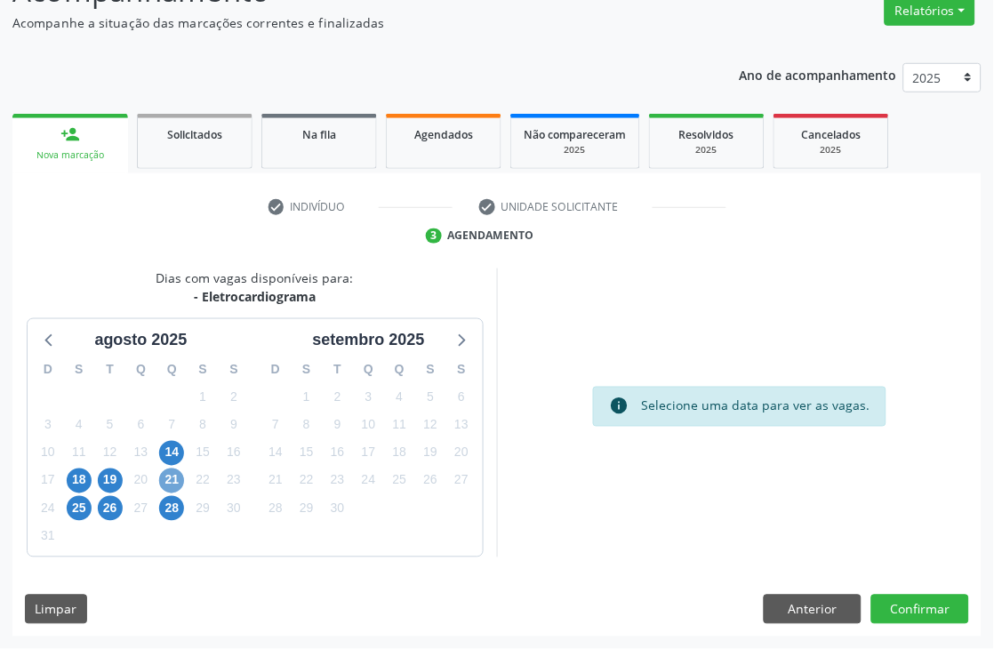
click at [176, 475] on span "21" at bounding box center [171, 480] width 25 height 25
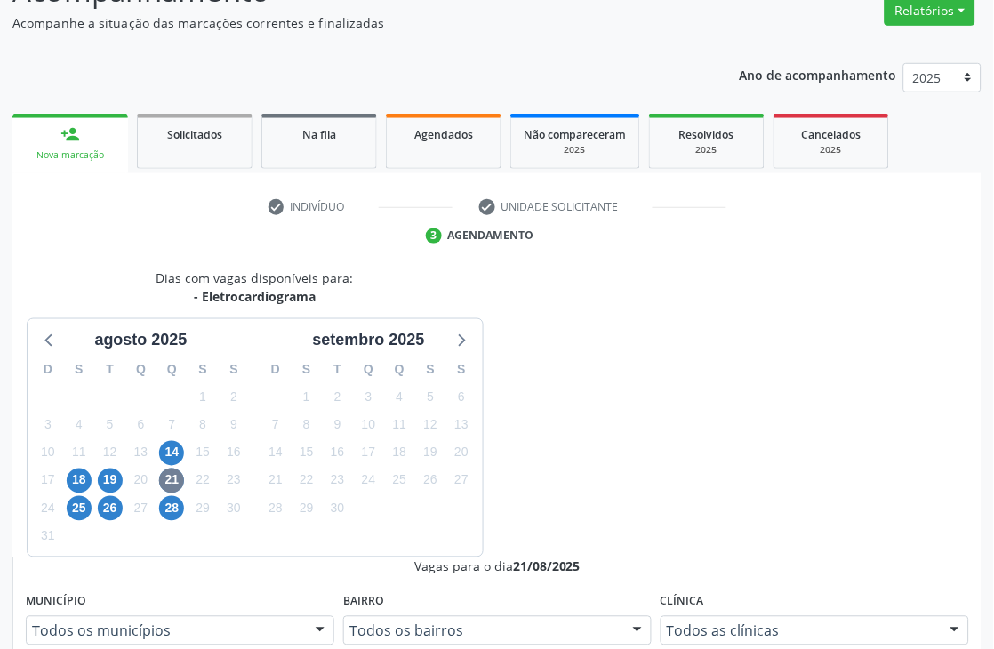
click at [463, 557] on div "Dias com vagas disponíveis para: - Eletrocardiograma [DATE] D S T Q Q S S 27 28…" at bounding box center [254, 412] width 484 height 289
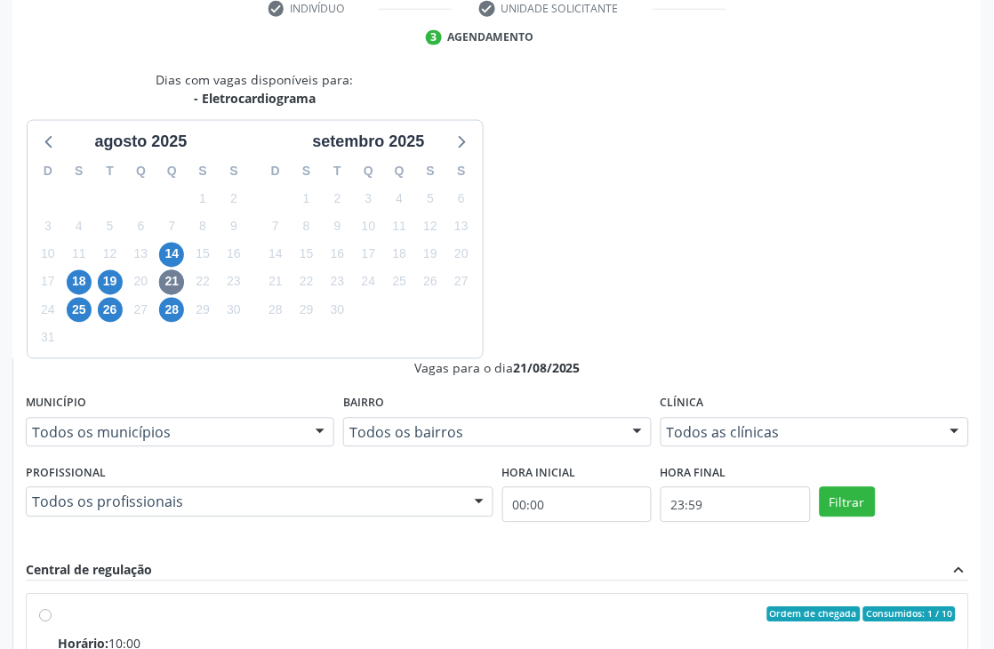
scroll to position [456, 0]
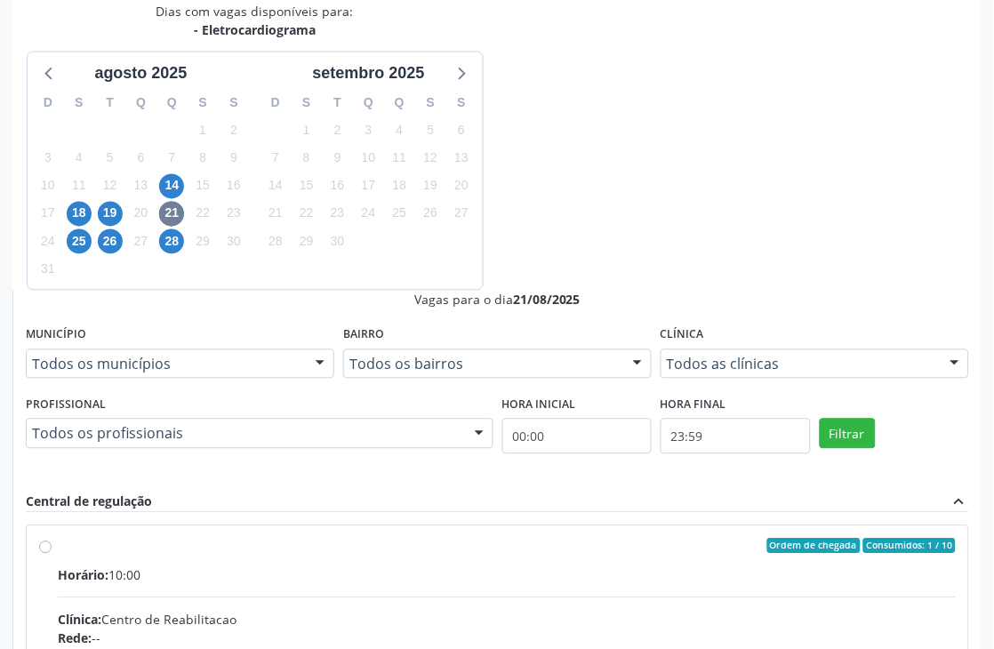
click at [52, 539] on input "Ordem de chegada Consumidos: 1 / 10 Horário: 10:00 Clínica: Centro de Reabilita…" at bounding box center [45, 547] width 12 height 16
radio input "true"
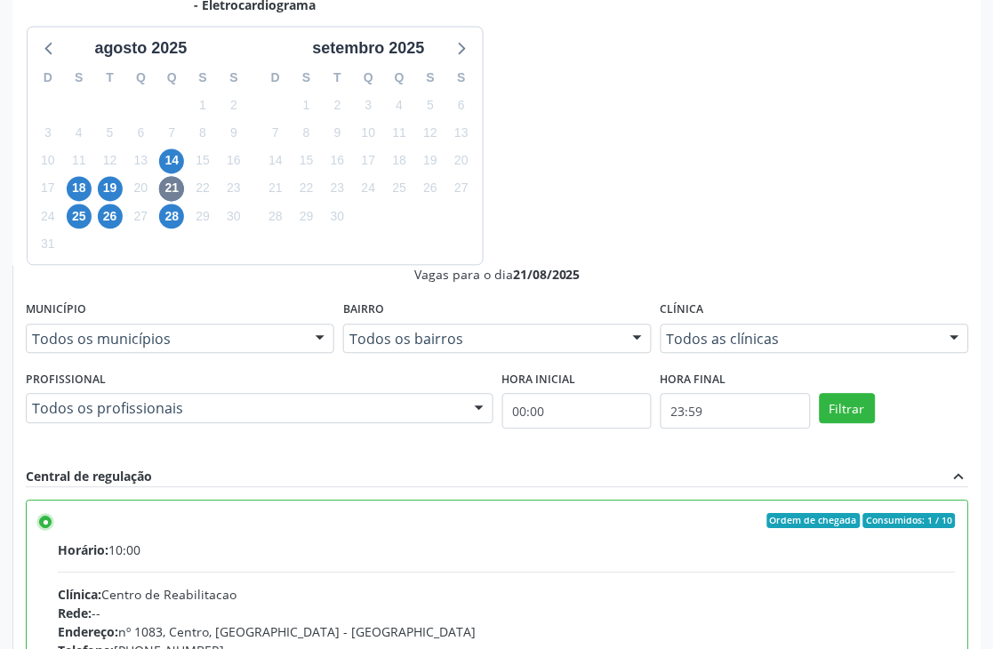
scroll to position [487, 0]
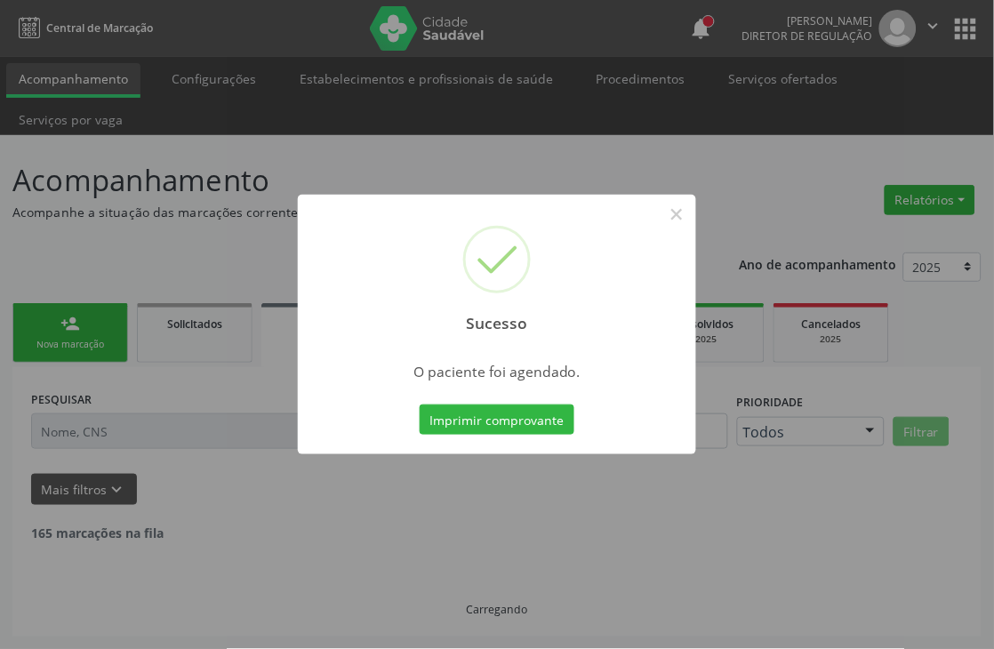
scroll to position [0, 0]
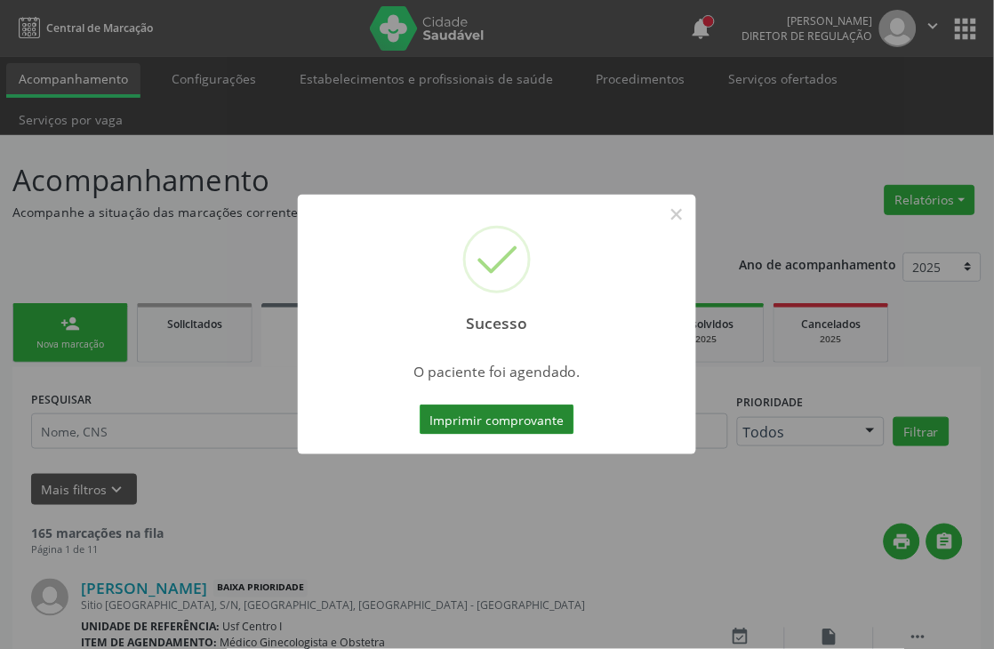
click at [500, 410] on button "Imprimir comprovante" at bounding box center [496, 419] width 155 height 30
